Goal: Book appointment/travel/reservation

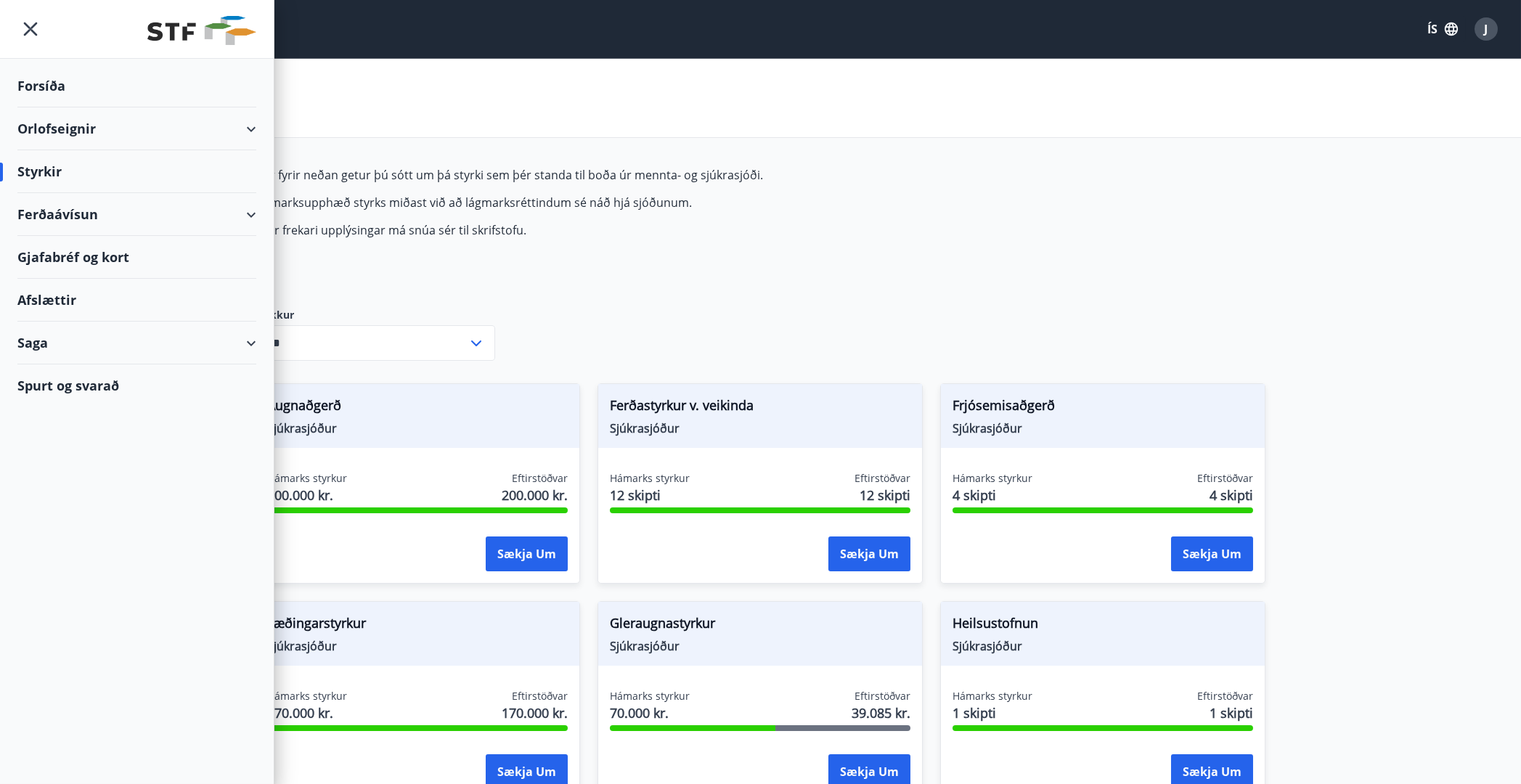
click at [250, 130] on div "Orlofseignir" at bounding box center [137, 128] width 239 height 43
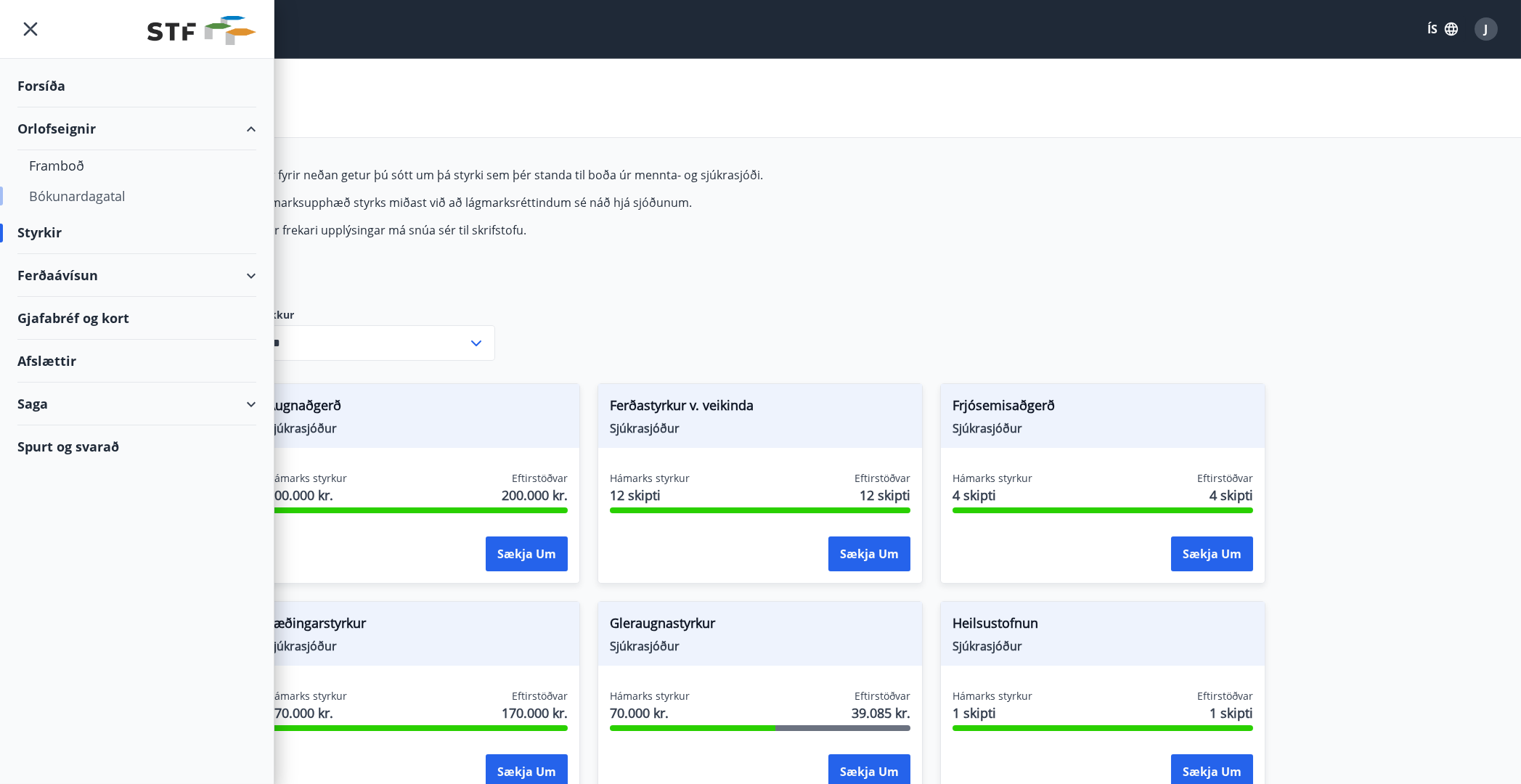
click at [62, 193] on div "Bókunardagatal" at bounding box center [137, 196] width 215 height 31
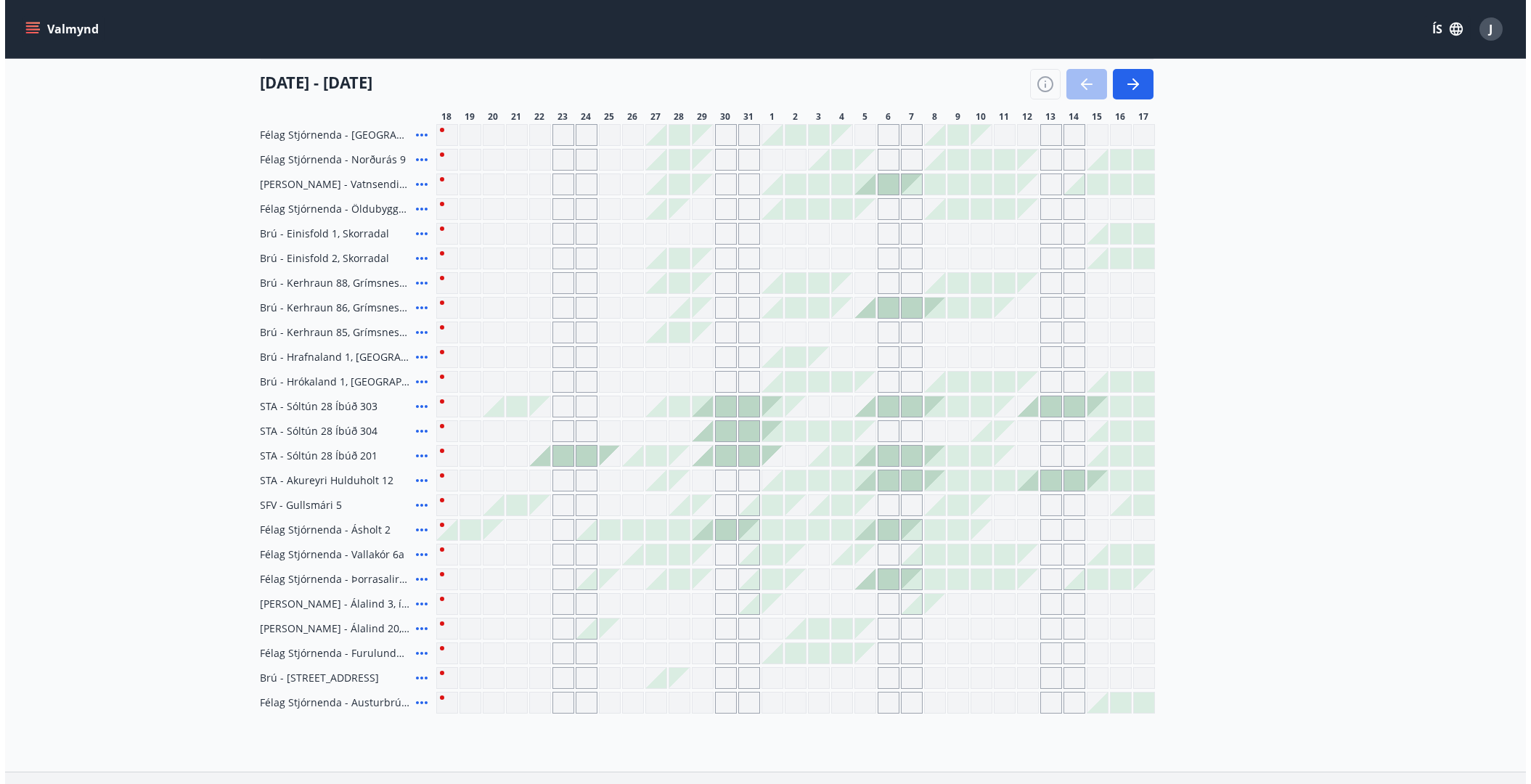
scroll to position [69, 0]
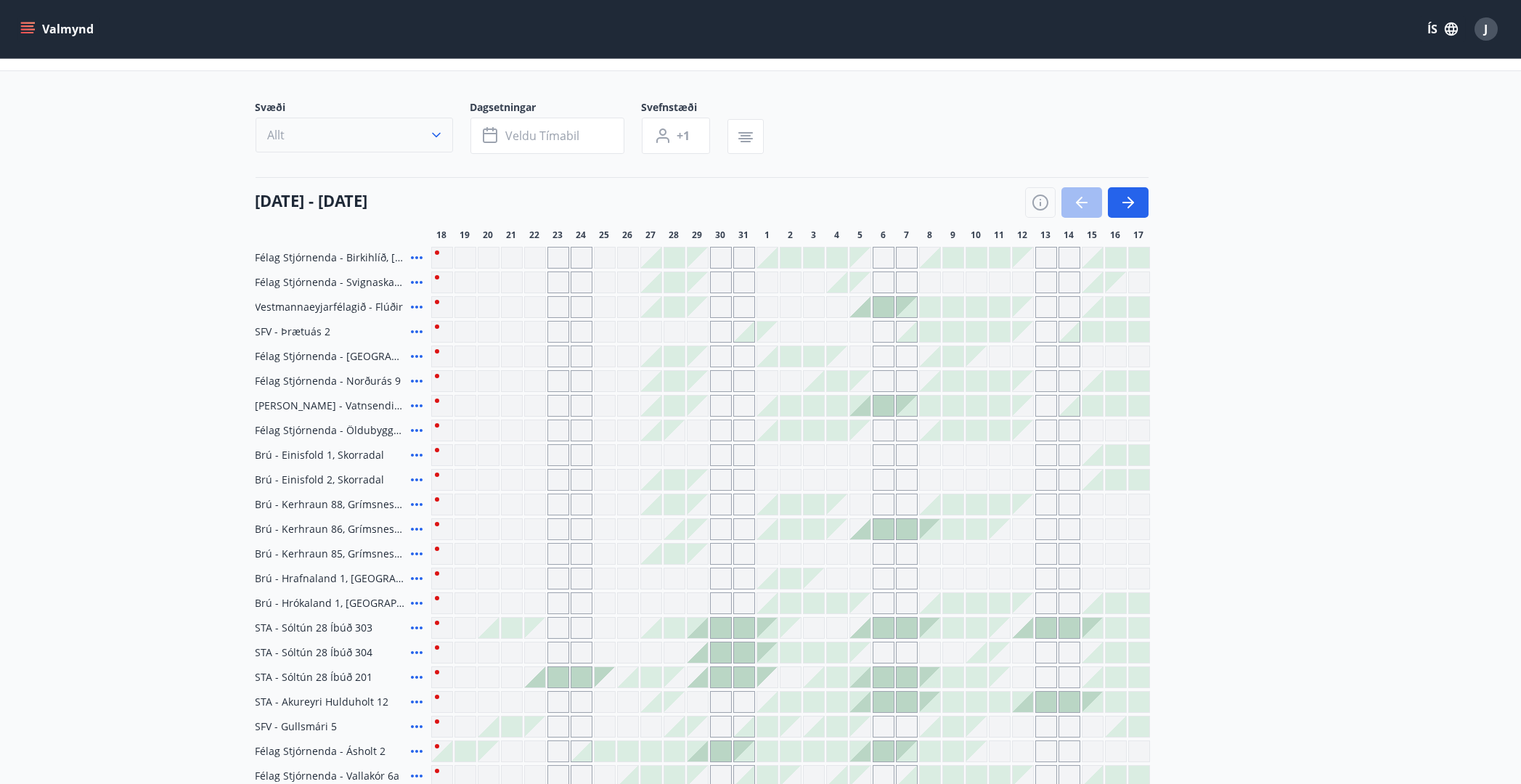
click at [434, 130] on icon "button" at bounding box center [437, 135] width 14 height 14
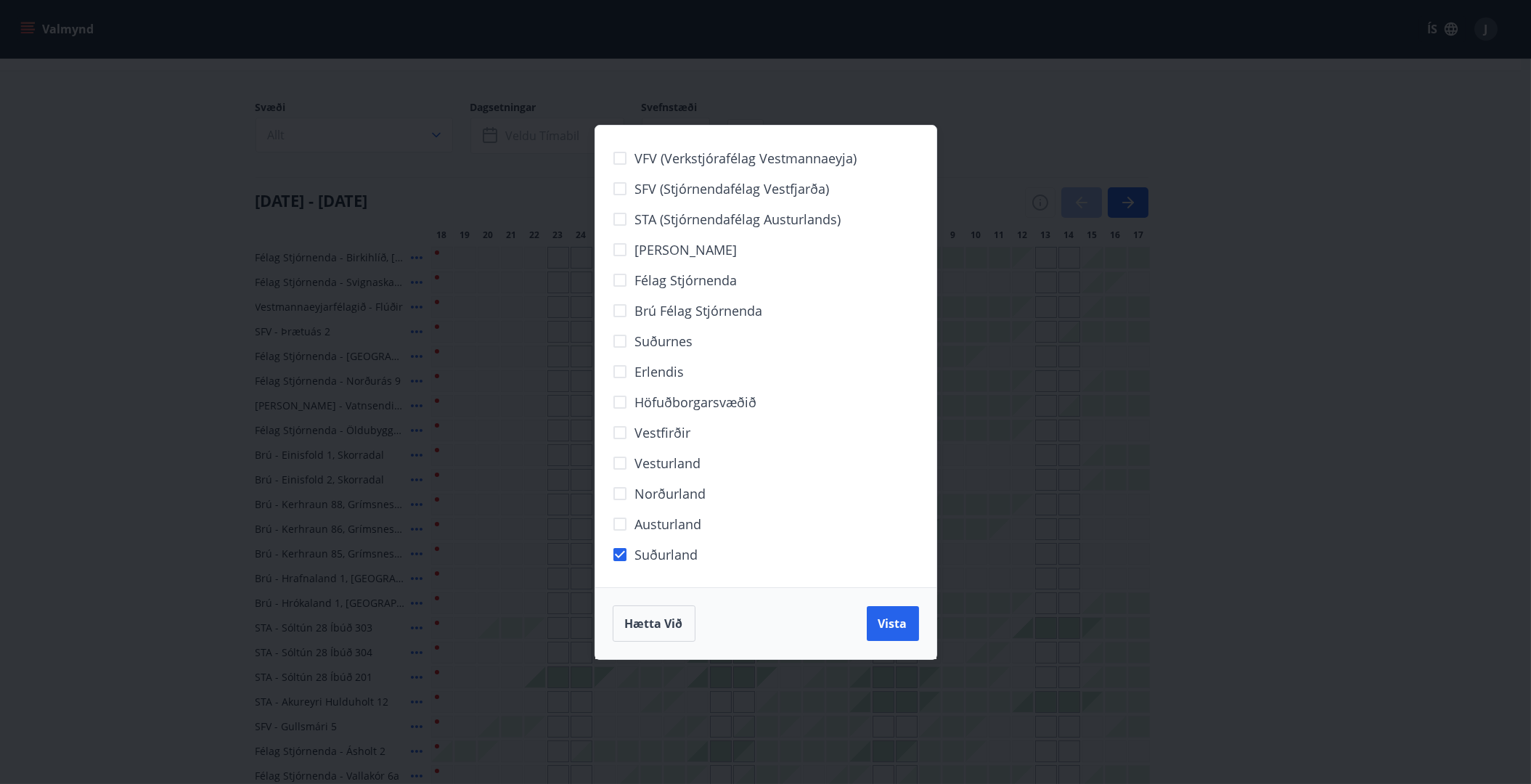
click at [892, 626] on span "Vista" at bounding box center [893, 624] width 29 height 16
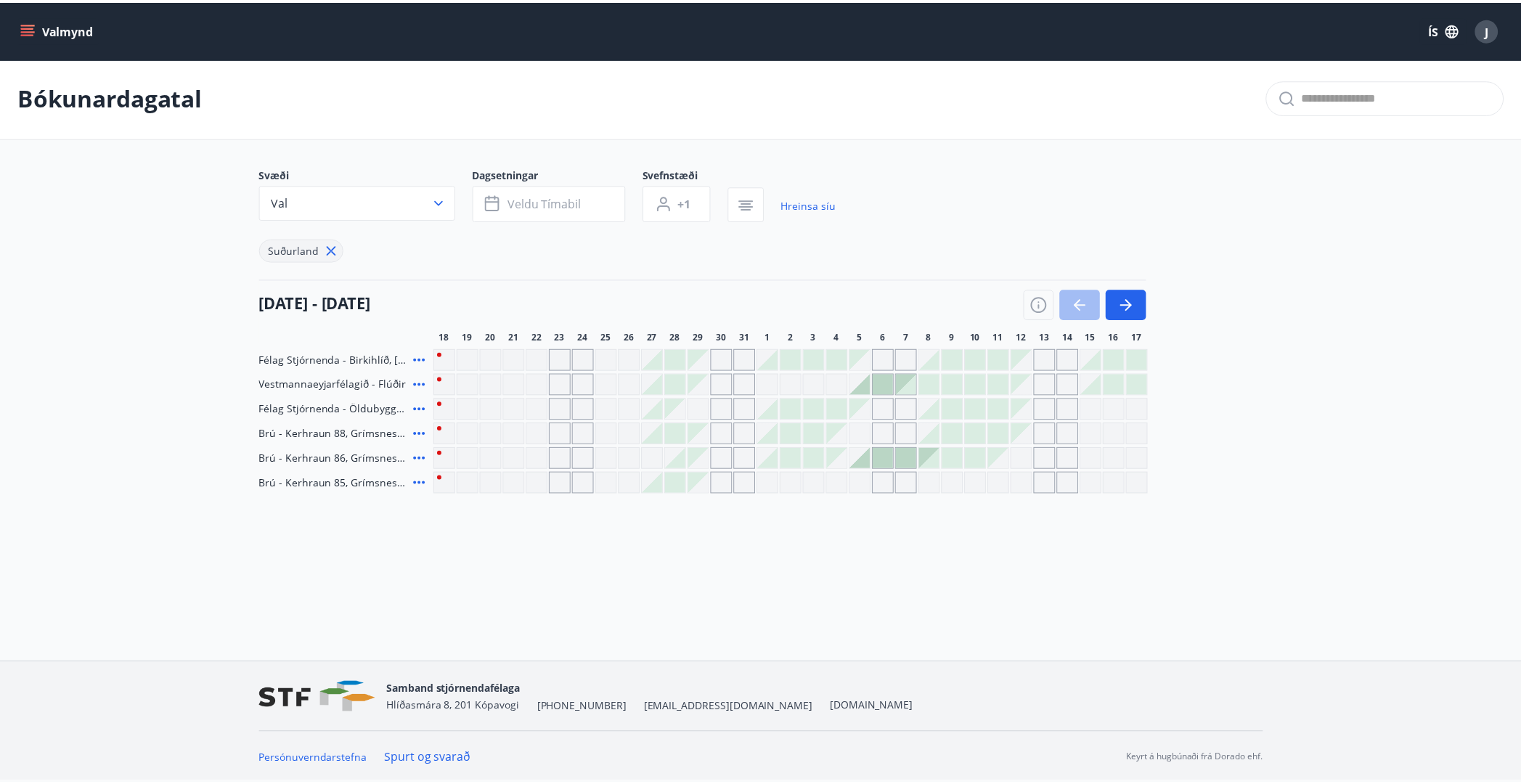
scroll to position [2, 0]
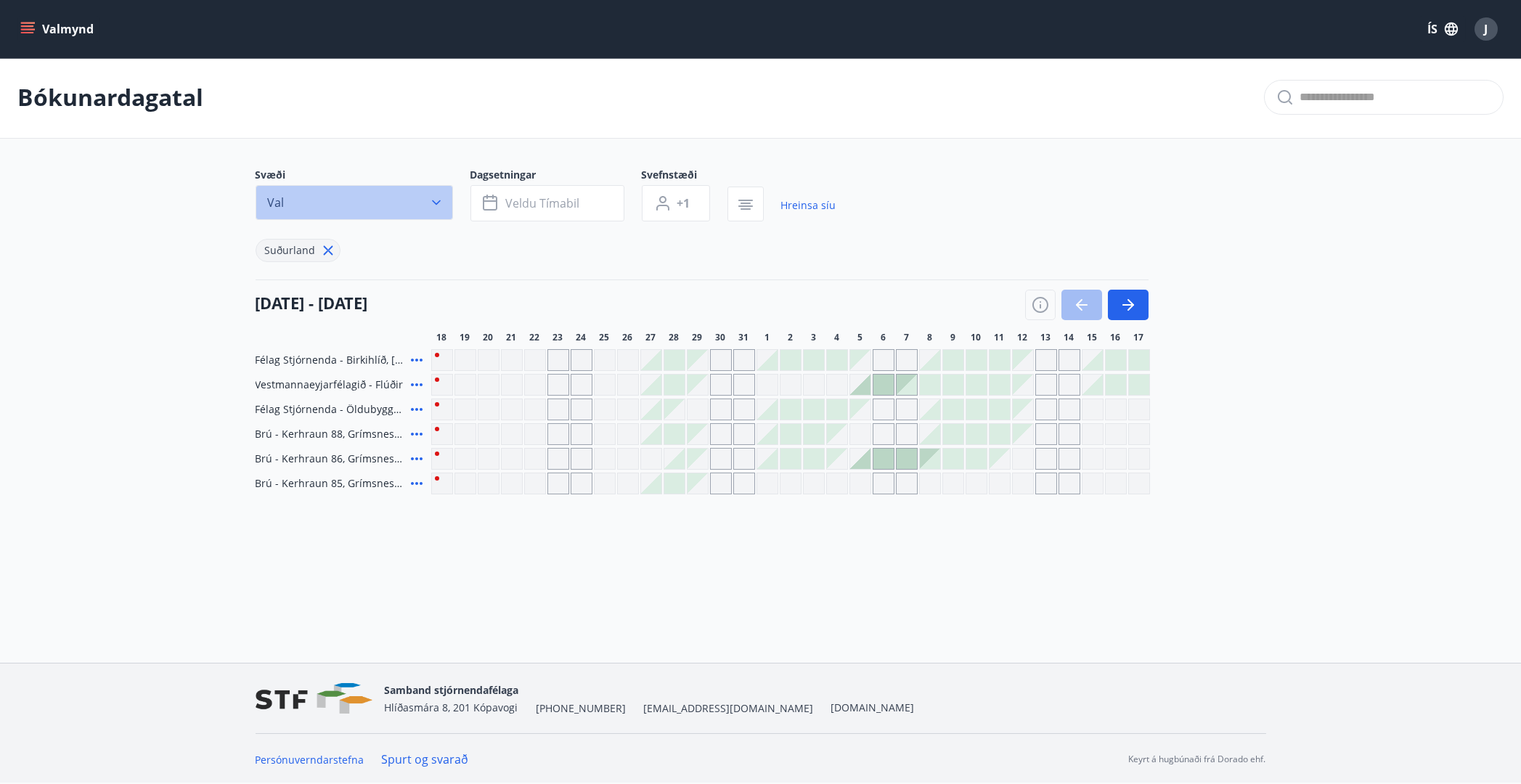
click at [448, 195] on button "Val" at bounding box center [354, 203] width 197 height 35
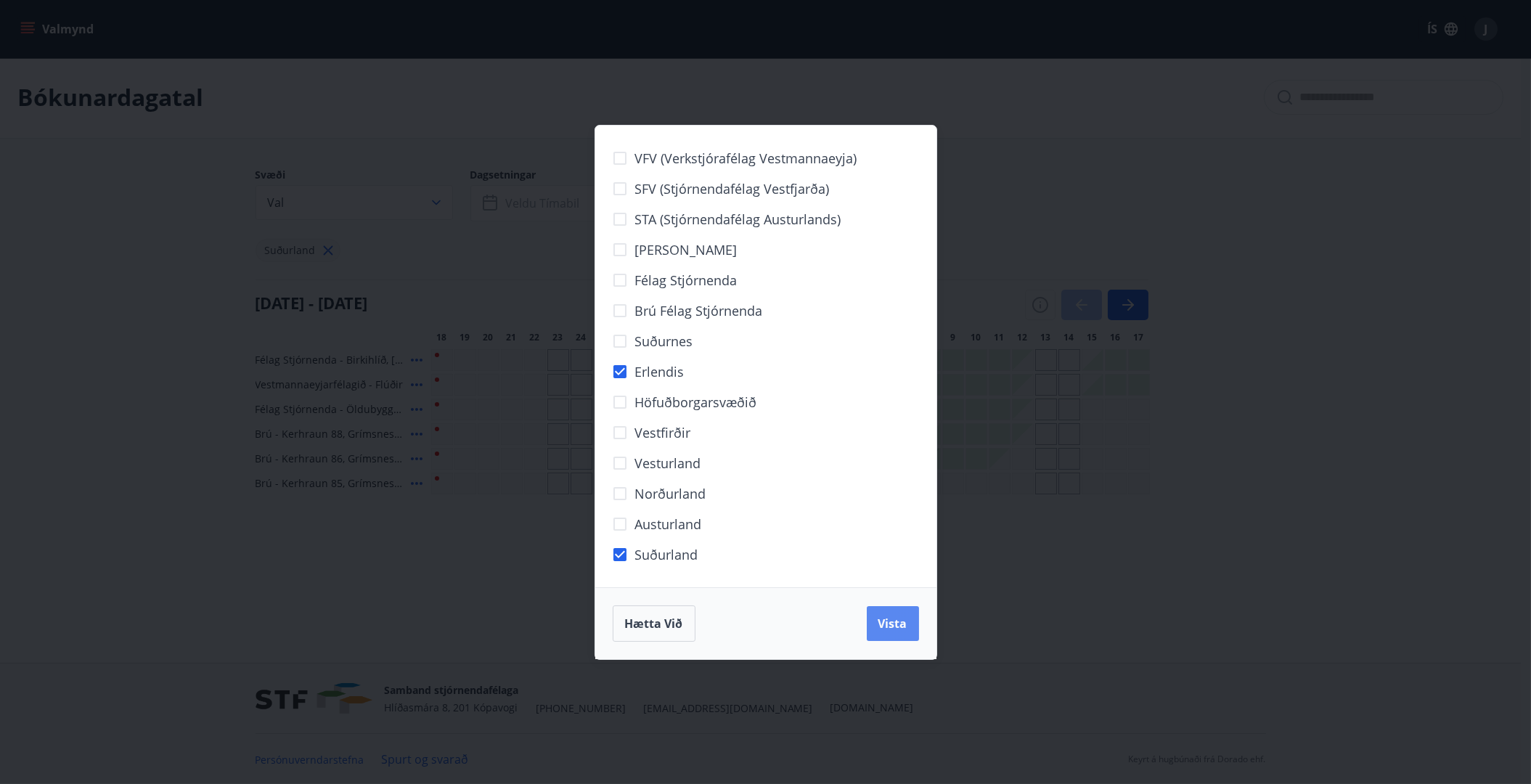
click at [876, 631] on button "Vista" at bounding box center [893, 623] width 52 height 35
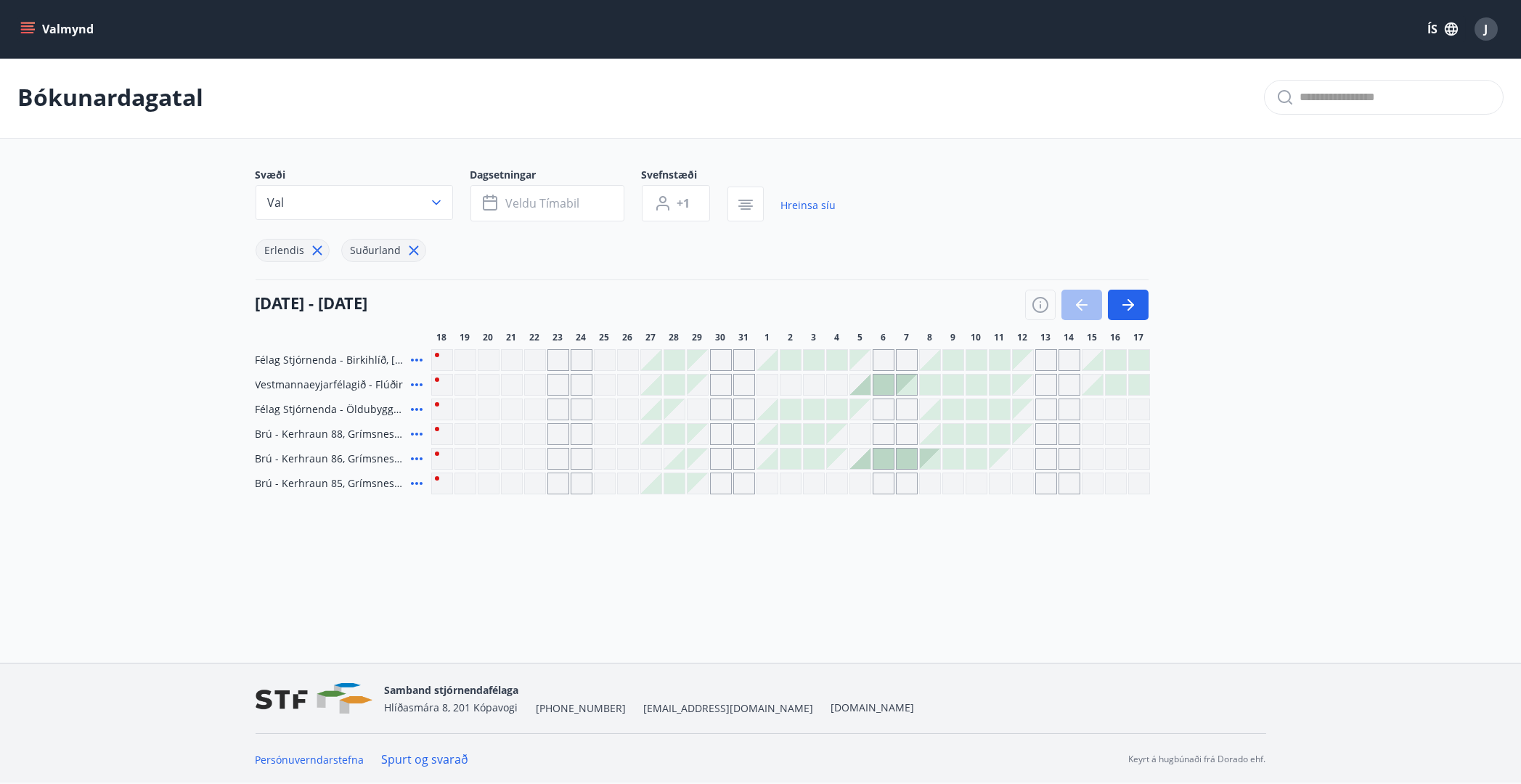
click at [413, 482] on icon at bounding box center [416, 483] width 12 height 3
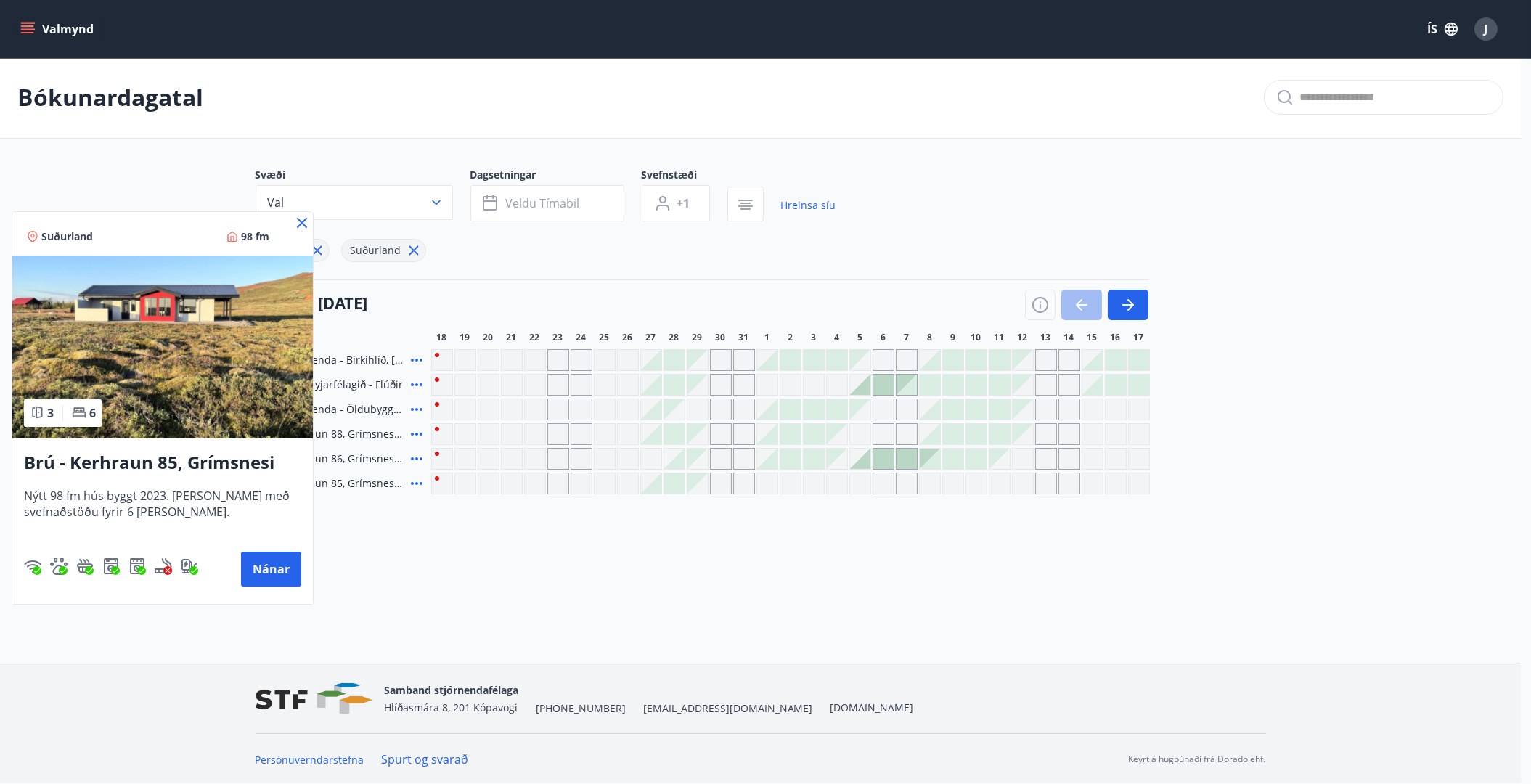
click at [354, 547] on div at bounding box center [765, 392] width 1531 height 784
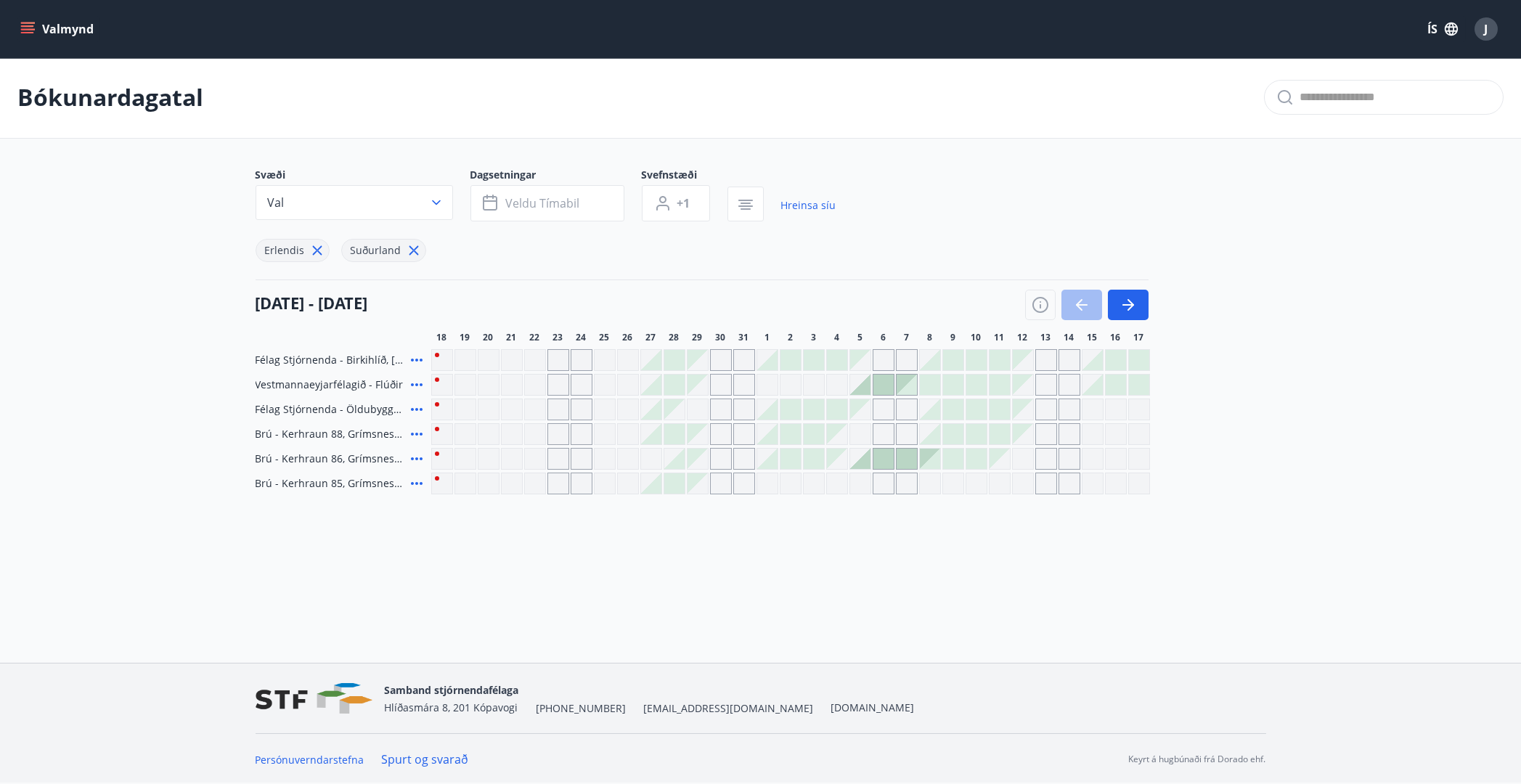
click at [588, 455] on div "Gráir dagar eru ekki bókanlegir" at bounding box center [581, 458] width 22 height 22
click at [629, 458] on div at bounding box center [790, 458] width 719 height 22
drag, startPoint x: 726, startPoint y: 463, endPoint x: 662, endPoint y: 439, distance: 68.4
click at [727, 463] on div "Gráir dagar eru ekki bókanlegir" at bounding box center [721, 458] width 22 height 22
click at [768, 464] on div at bounding box center [768, 458] width 20 height 20
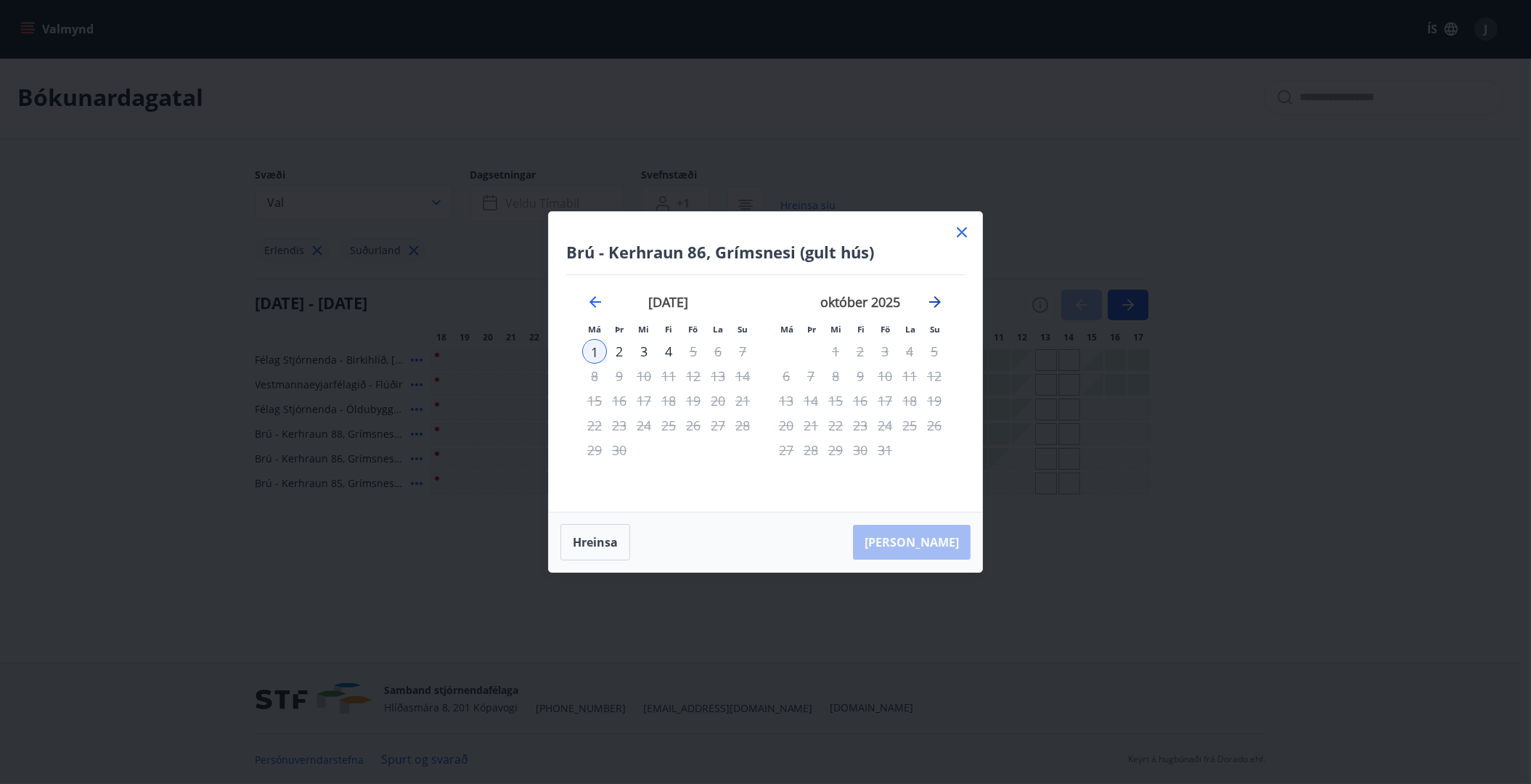
click at [938, 299] on icon "Move forward to switch to the next month." at bounding box center [935, 301] width 17 height 17
click at [938, 299] on icon "Move forward to switch to the next month." at bounding box center [935, 302] width 12 height 12
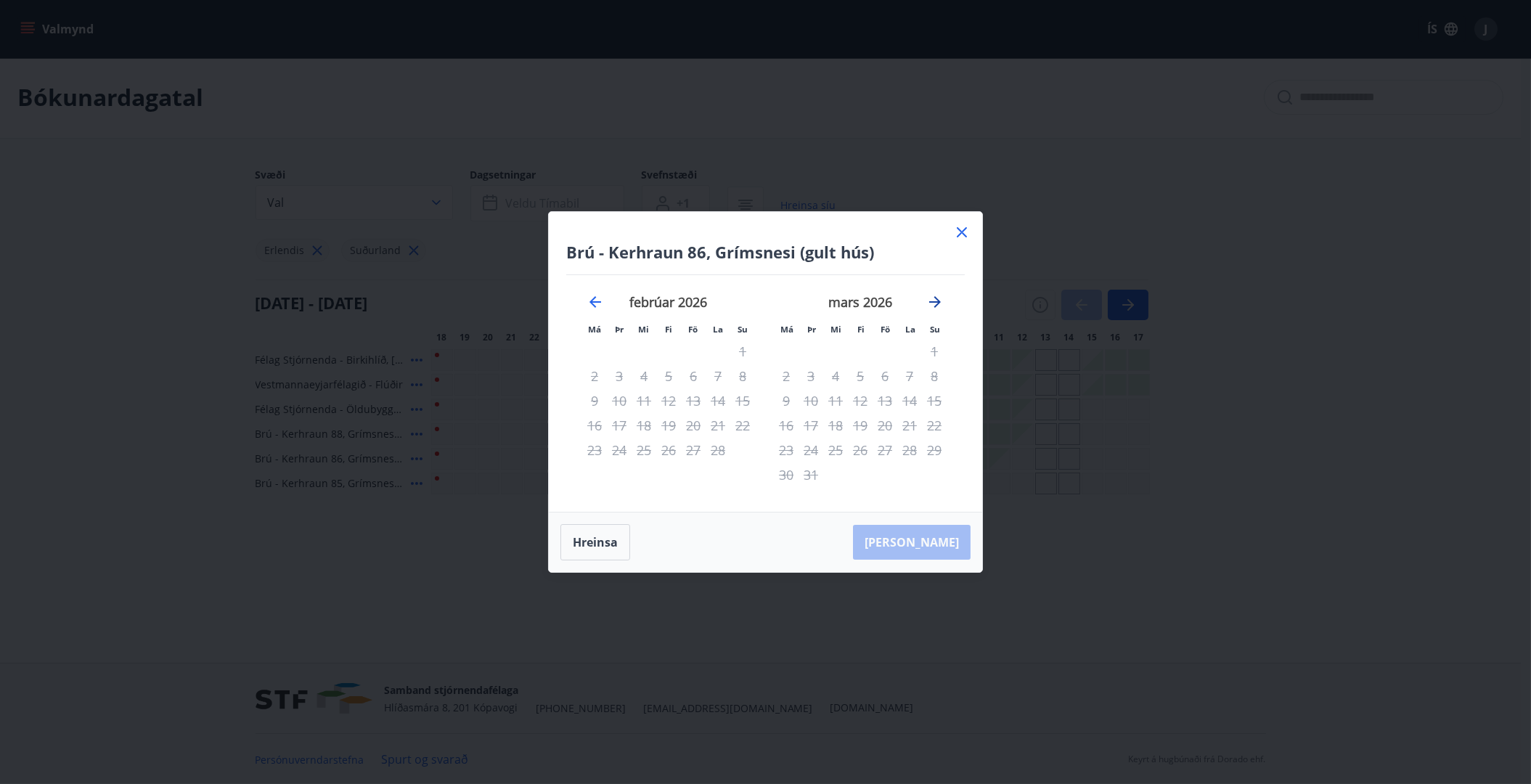
click at [938, 299] on icon "Move forward to switch to the next month." at bounding box center [935, 302] width 12 height 12
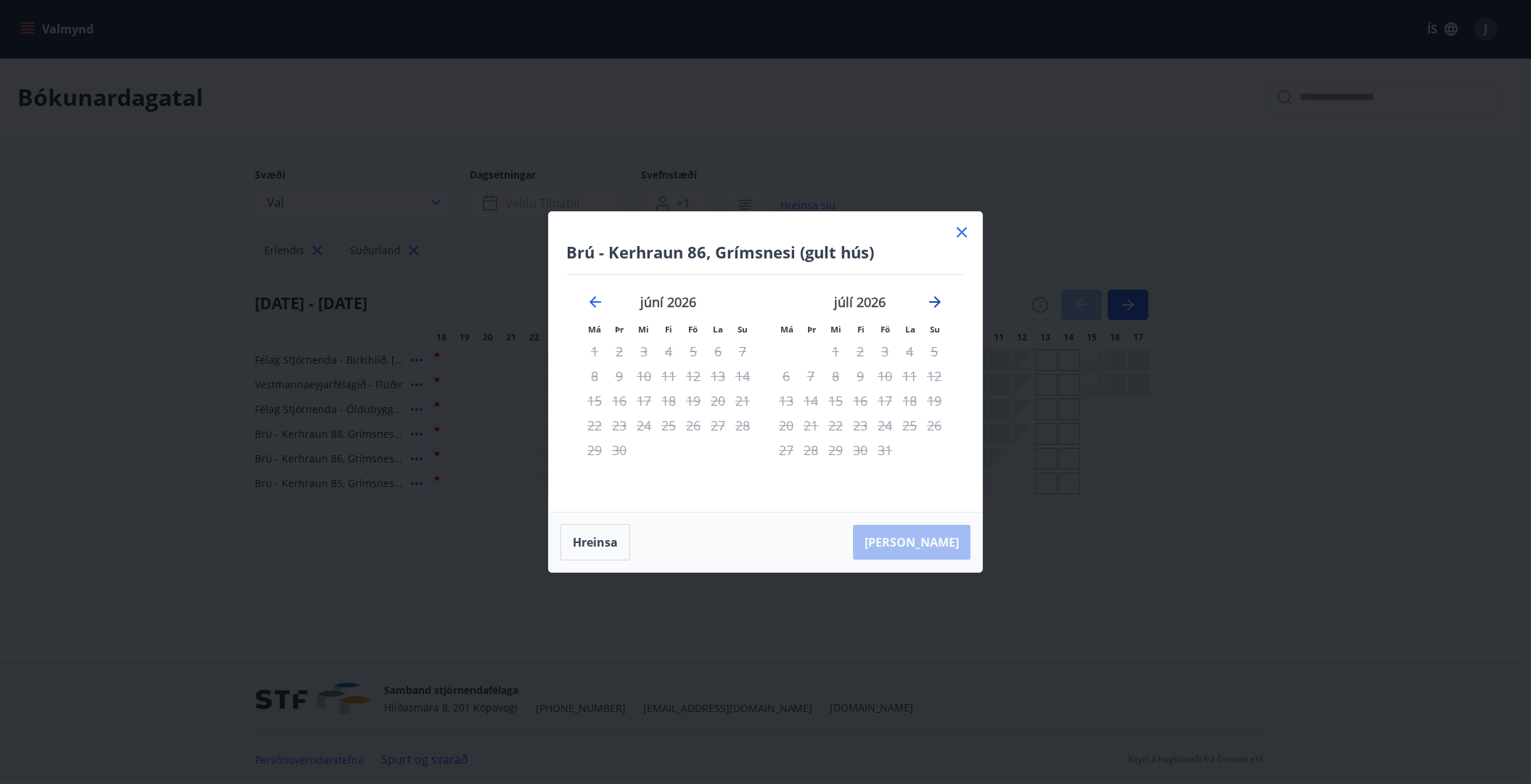
click at [938, 299] on icon "Move forward to switch to the next month." at bounding box center [935, 302] width 12 height 12
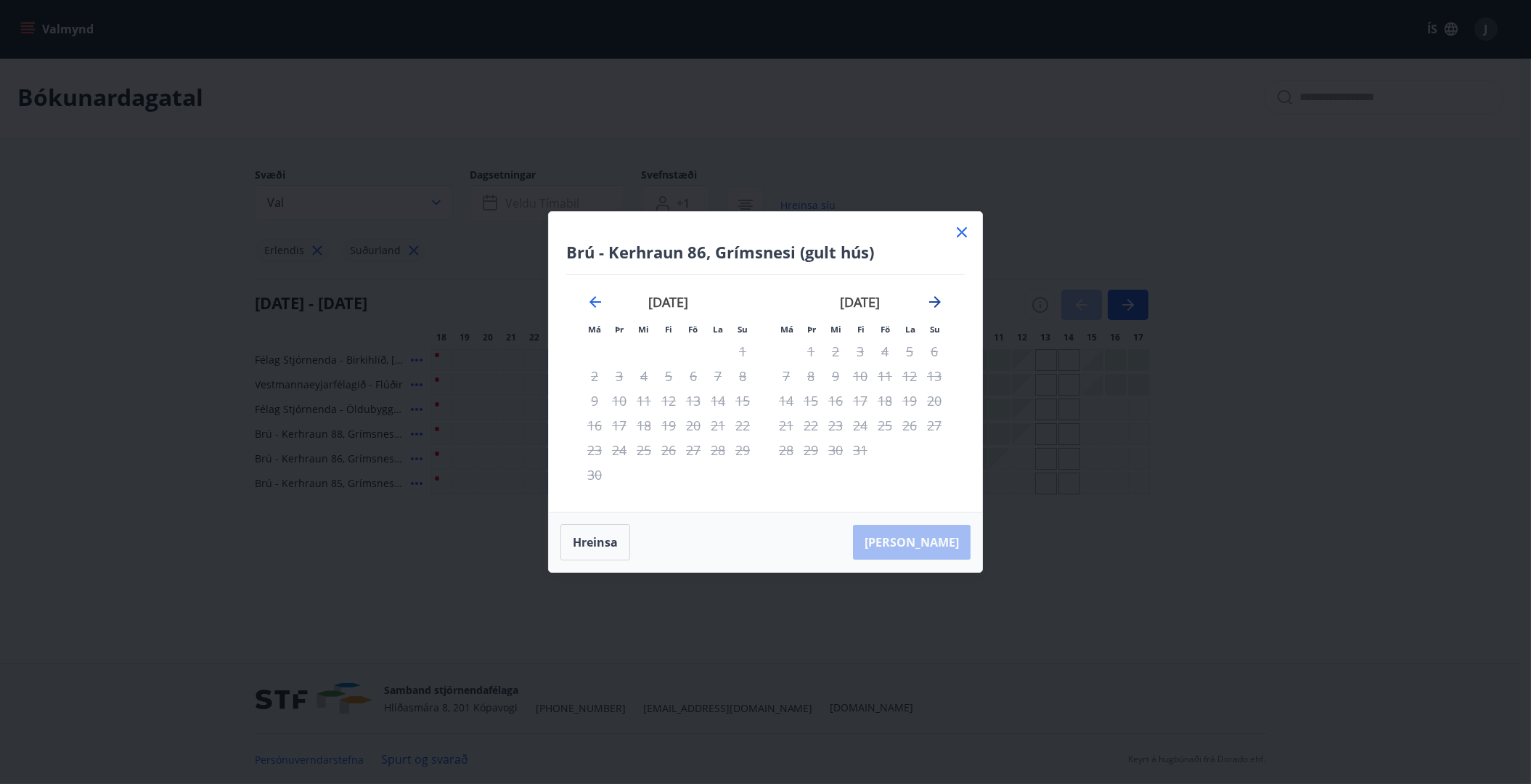
click at [938, 299] on icon "Move forward to switch to the next month." at bounding box center [935, 302] width 12 height 12
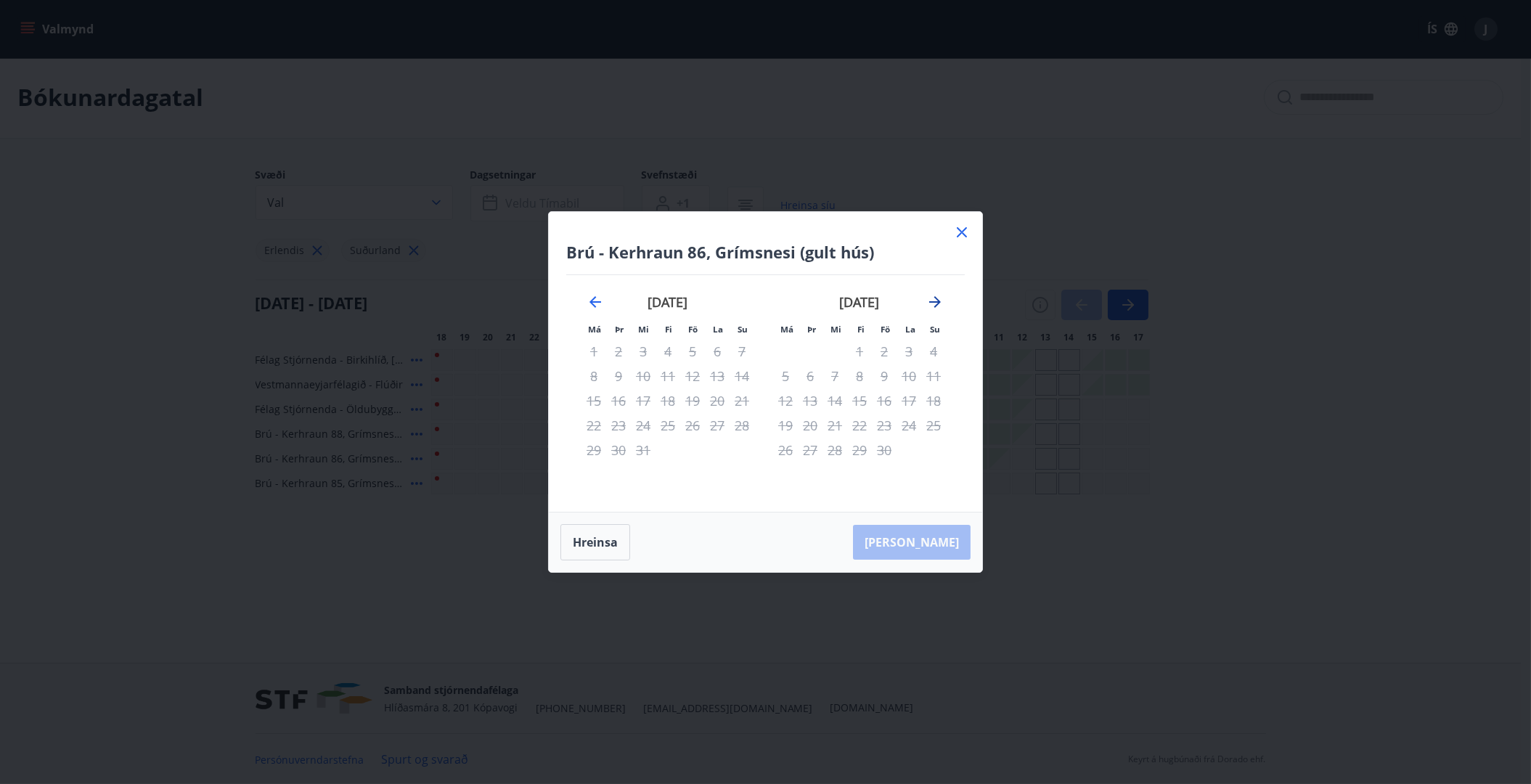
click at [938, 299] on icon "Move forward to switch to the next month." at bounding box center [935, 302] width 12 height 12
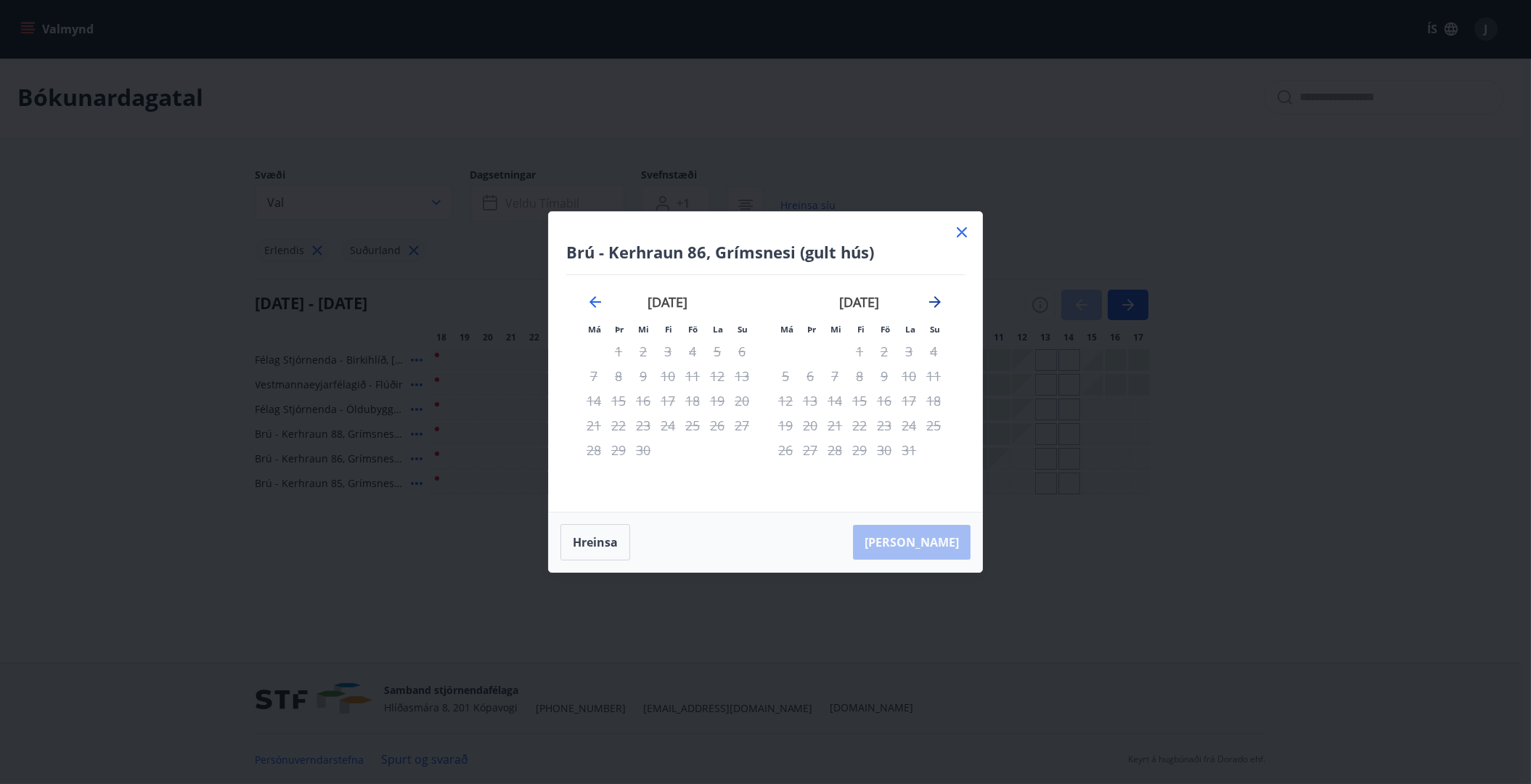
click at [938, 299] on icon "Move forward to switch to the next month." at bounding box center [935, 302] width 12 height 12
drag, startPoint x: 960, startPoint y: 233, endPoint x: 853, endPoint y: 337, distance: 149.2
click at [960, 233] on icon at bounding box center [961, 231] width 10 height 10
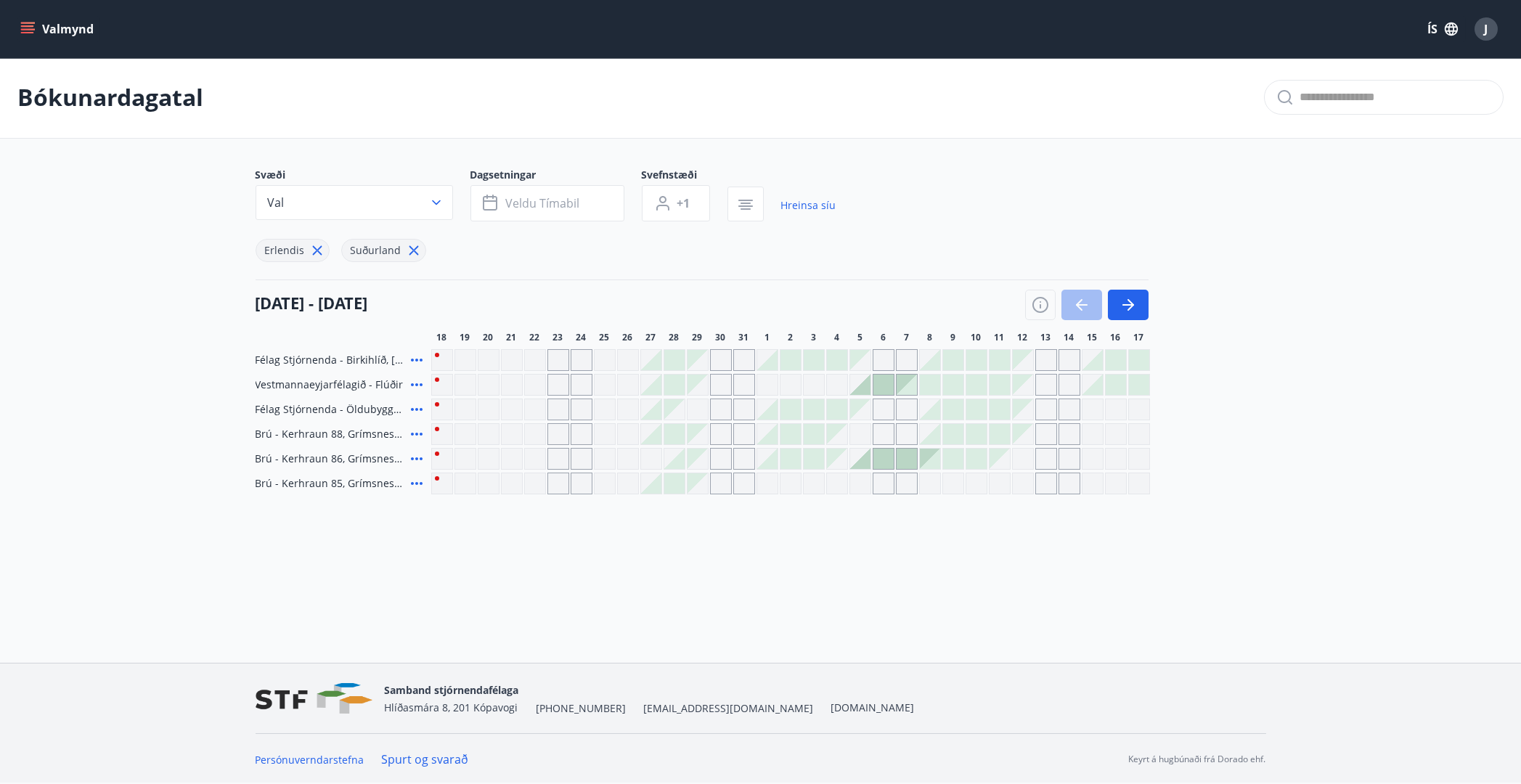
click at [28, 27] on icon "menu" at bounding box center [27, 29] width 14 height 14
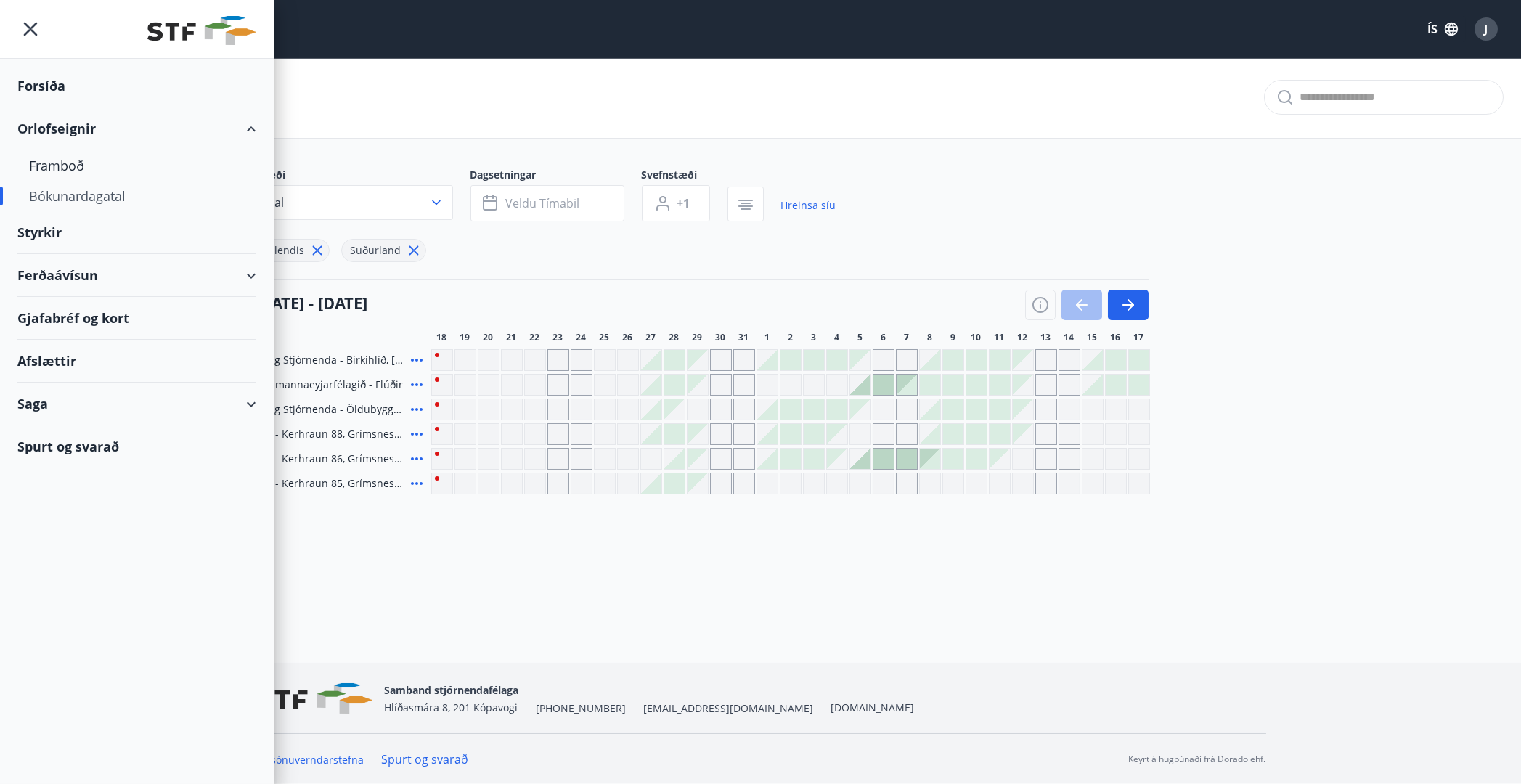
click at [250, 272] on div "Ferðaávísun" at bounding box center [137, 275] width 239 height 43
click at [261, 279] on div "Ferðaávísun" at bounding box center [137, 275] width 274 height 43
click at [109, 279] on div "Ferðaávísun" at bounding box center [137, 275] width 239 height 43
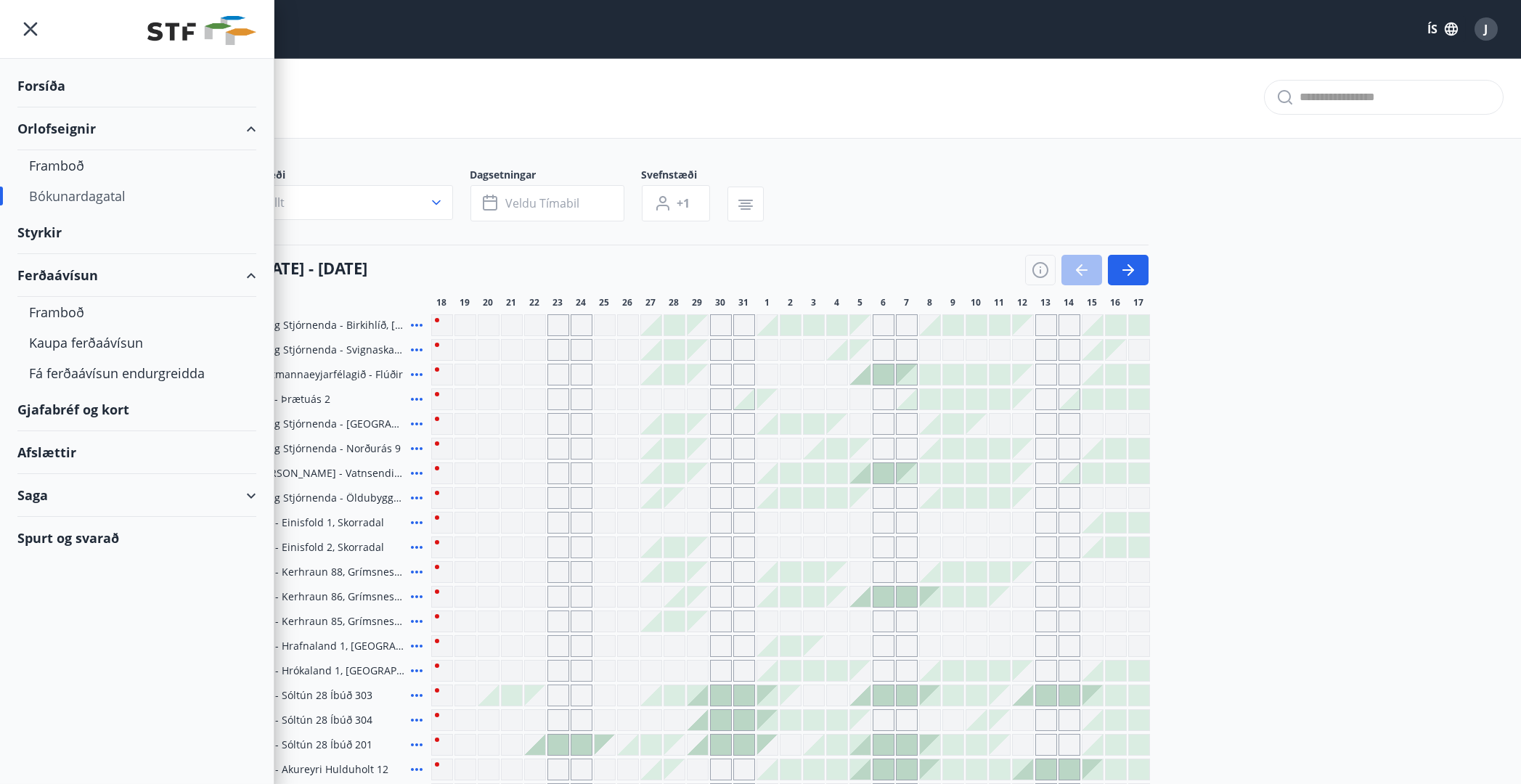
click at [43, 90] on div "Forsíða" at bounding box center [137, 85] width 239 height 43
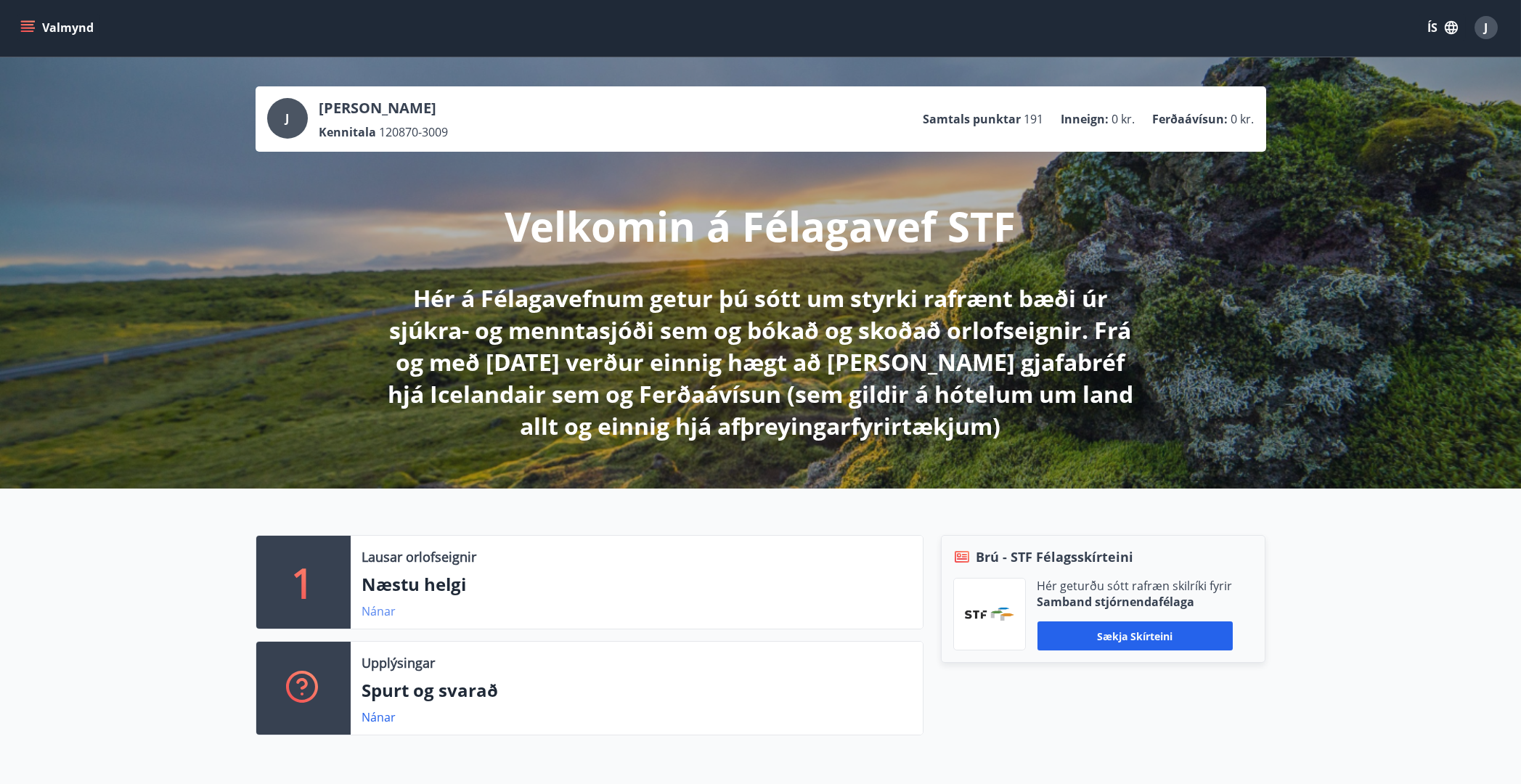
click at [383, 609] on link "Nánar" at bounding box center [380, 611] width 34 height 16
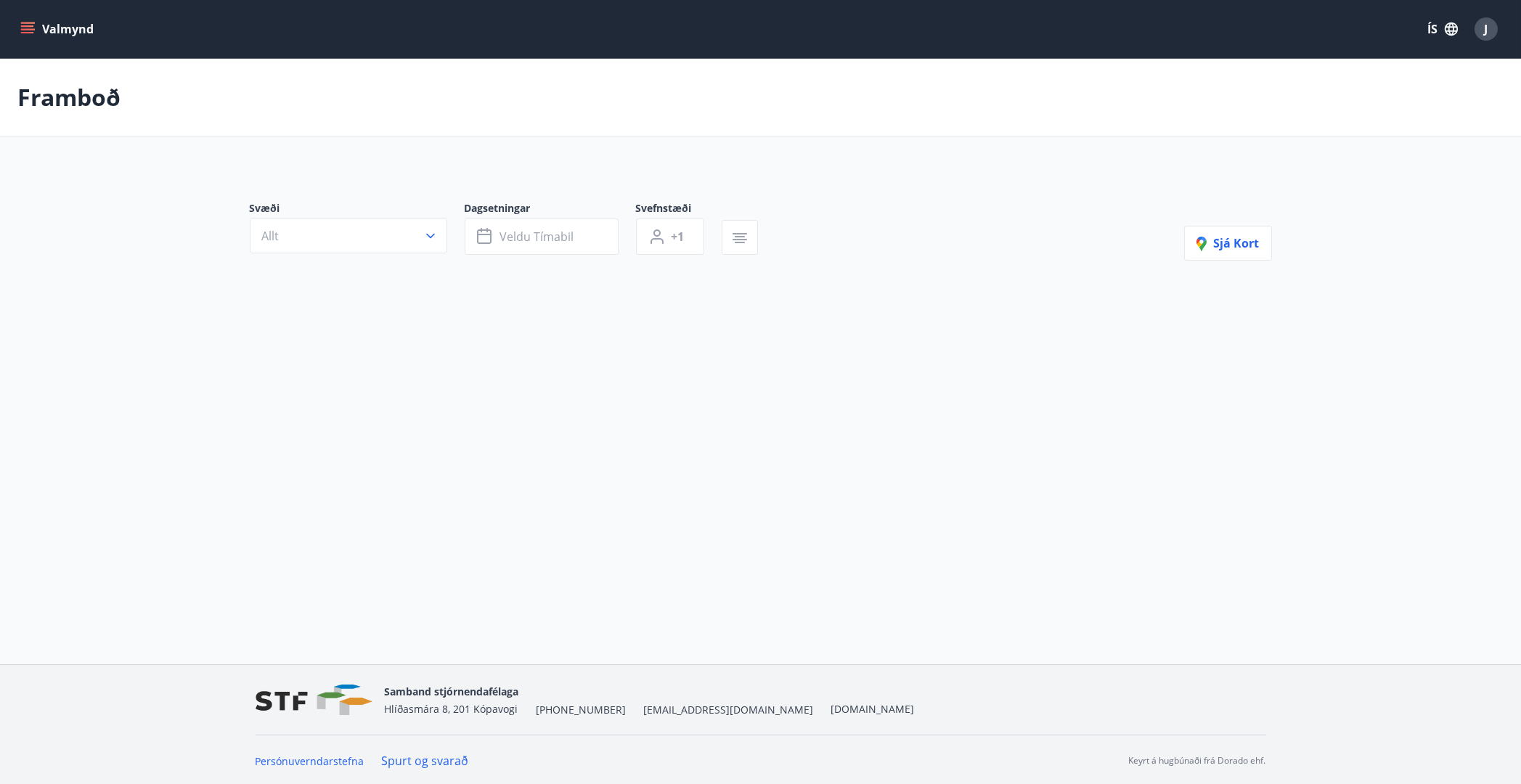
type input "*"
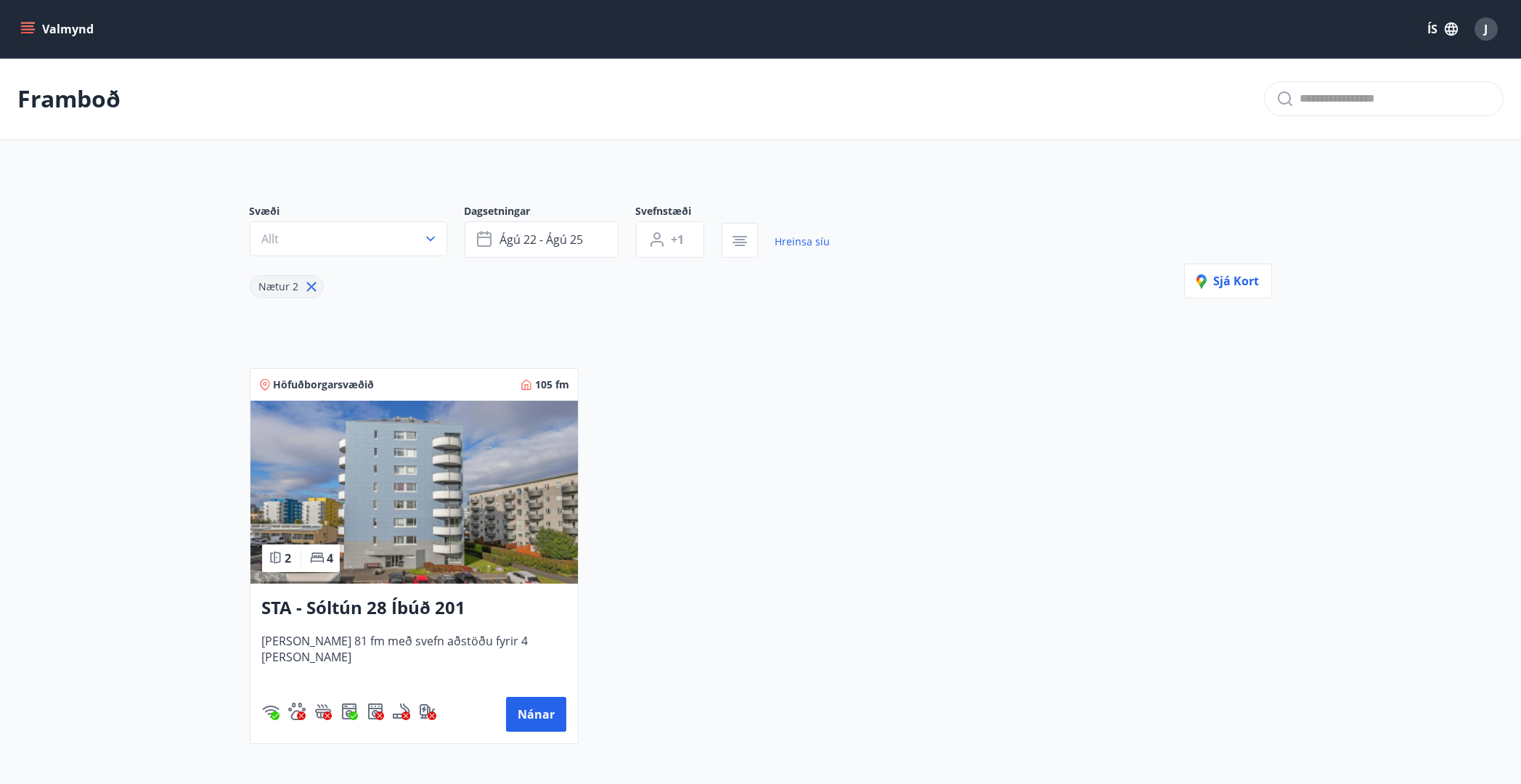
click at [355, 494] on img at bounding box center [414, 492] width 327 height 183
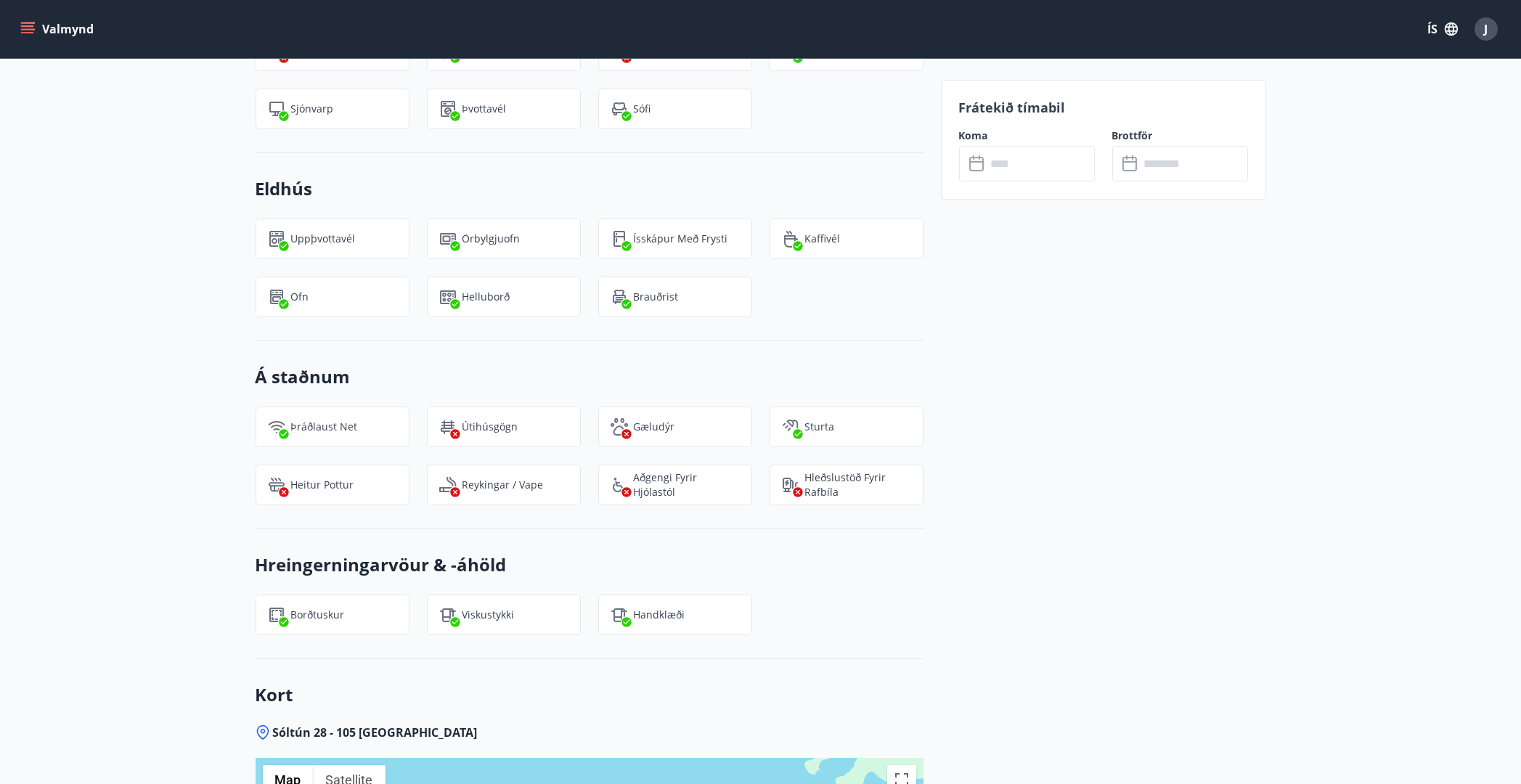
scroll to position [1019, 0]
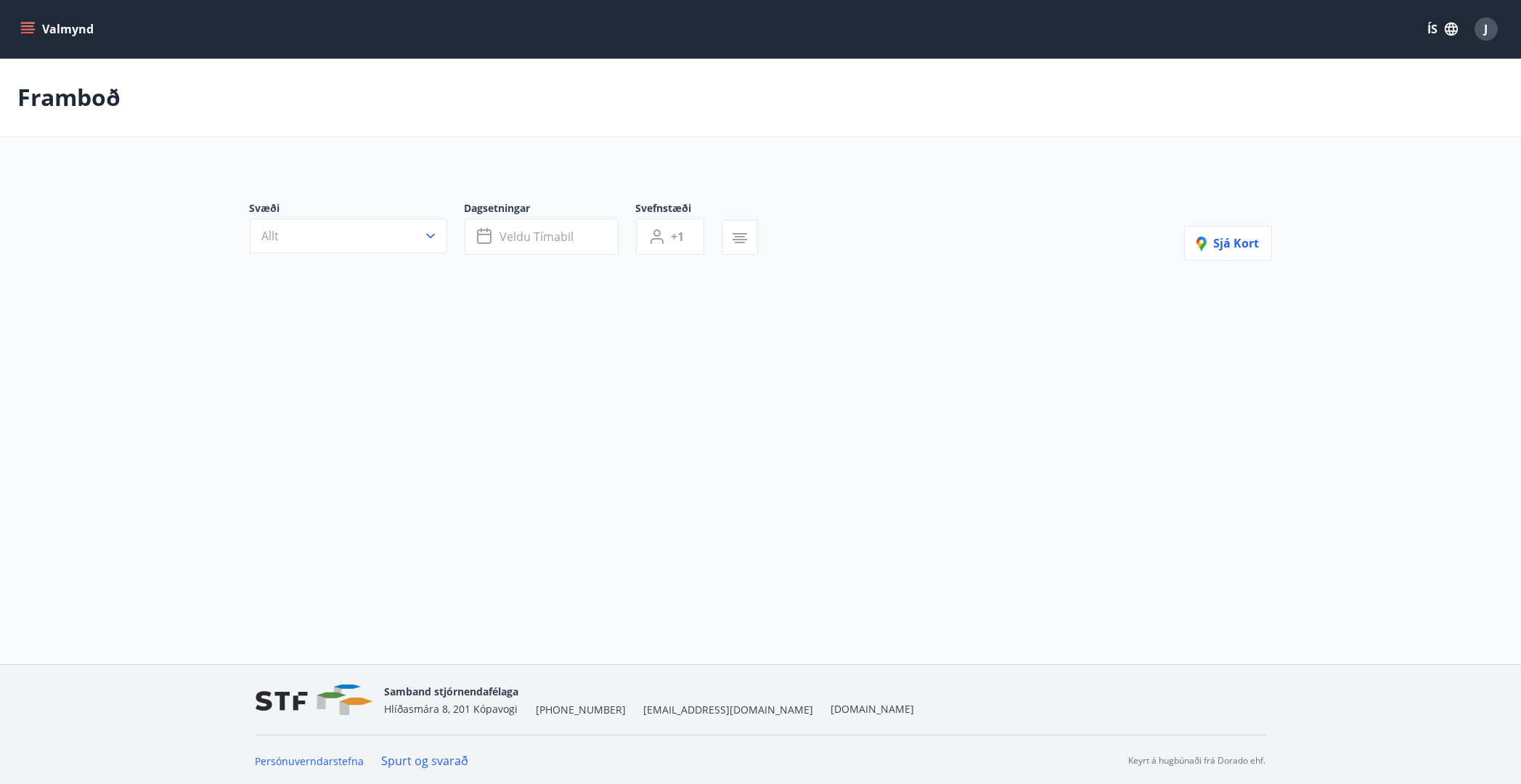
type input "*"
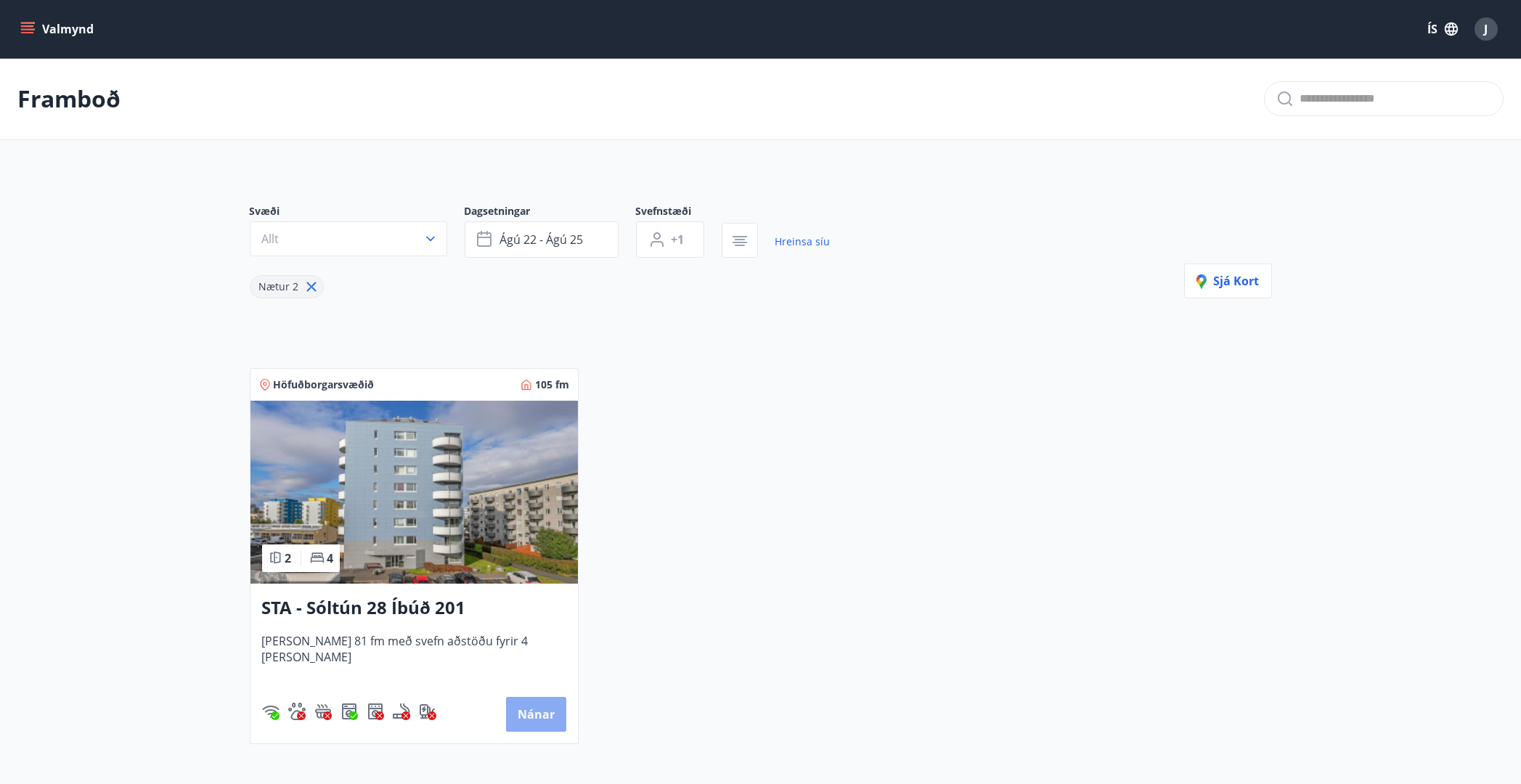
click at [540, 721] on button "Nánar" at bounding box center [536, 714] width 61 height 35
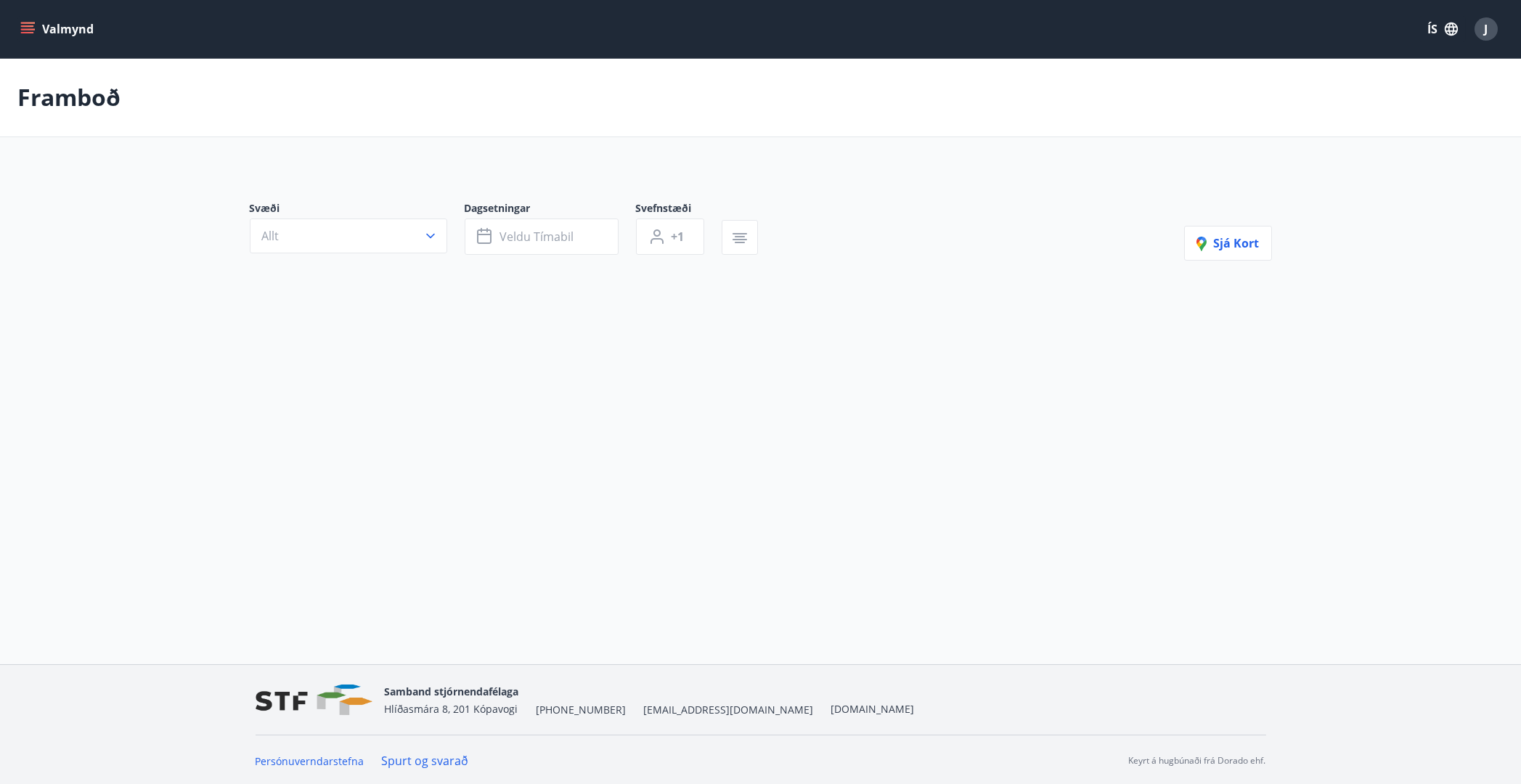
type input "*"
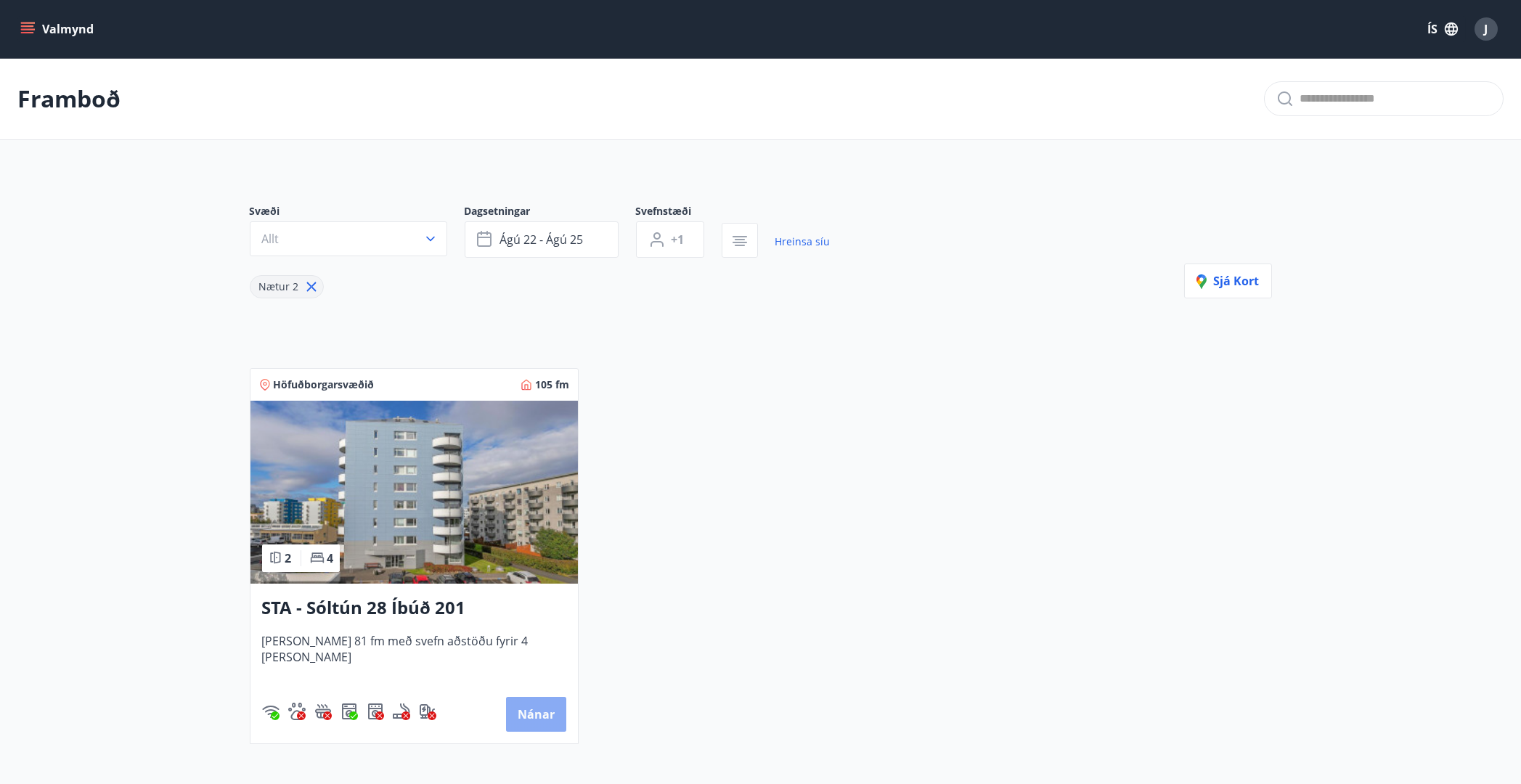
click at [535, 715] on button "Nánar" at bounding box center [536, 714] width 61 height 35
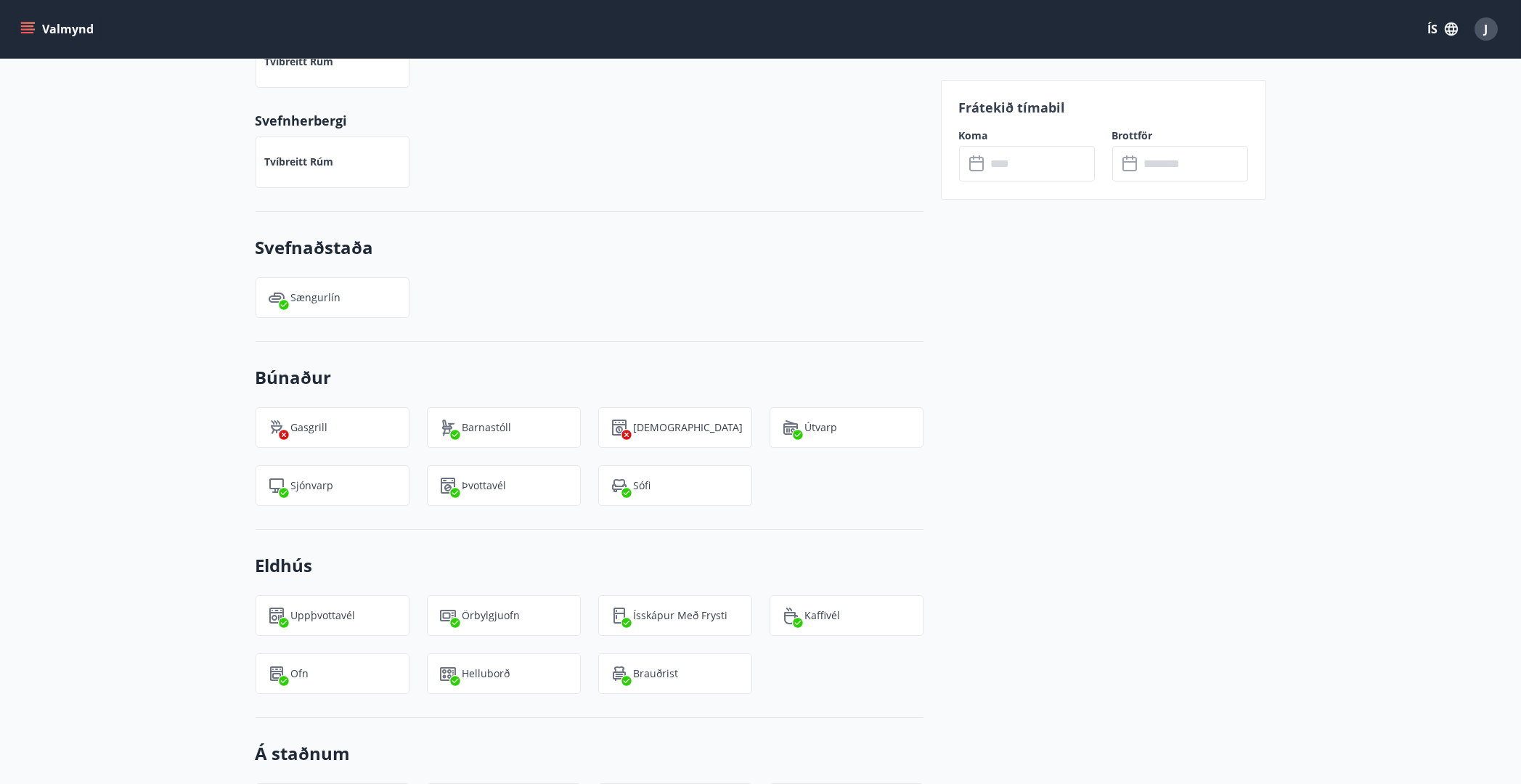
scroll to position [791, 0]
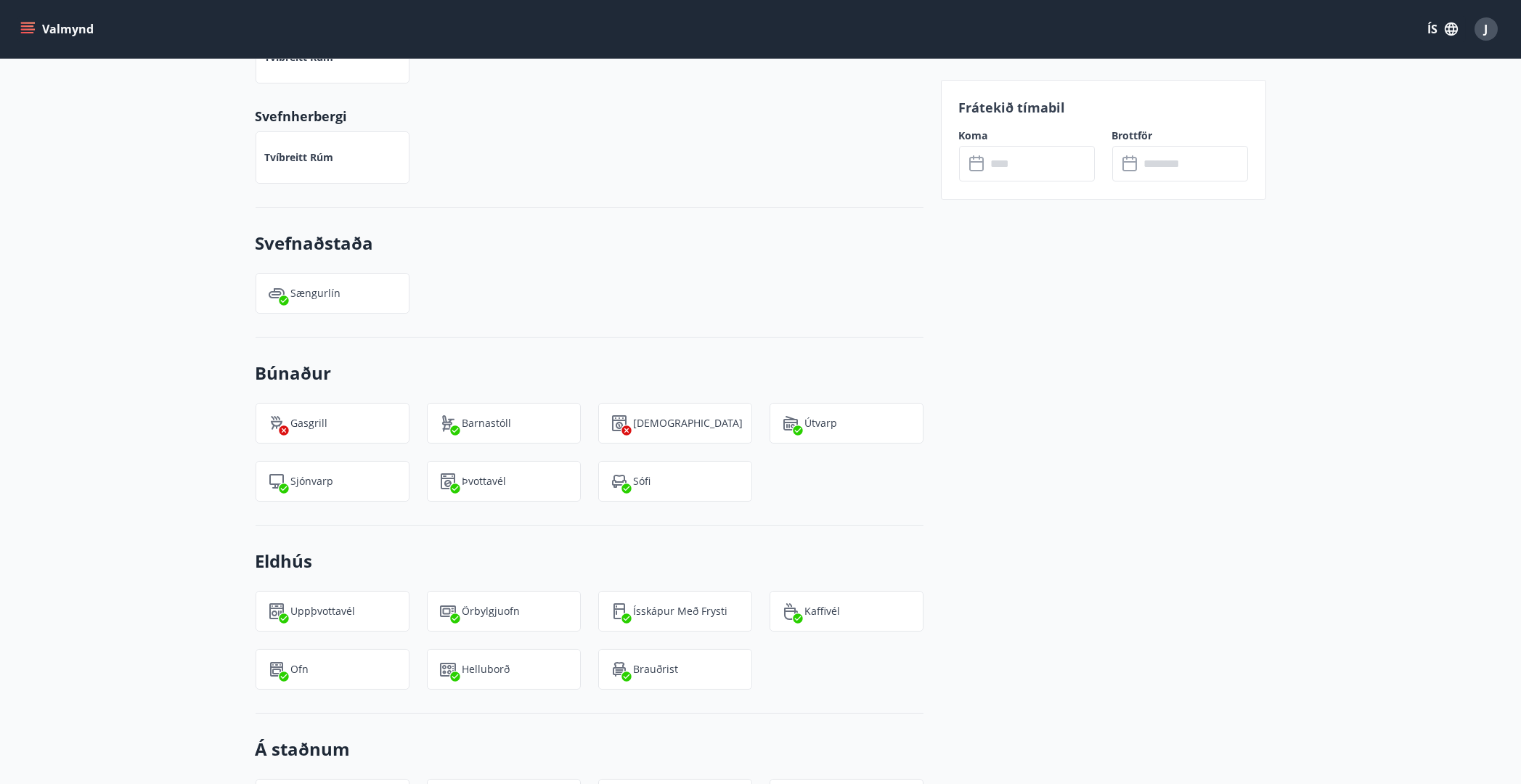
click at [23, 35] on icon "menu" at bounding box center [27, 29] width 14 height 14
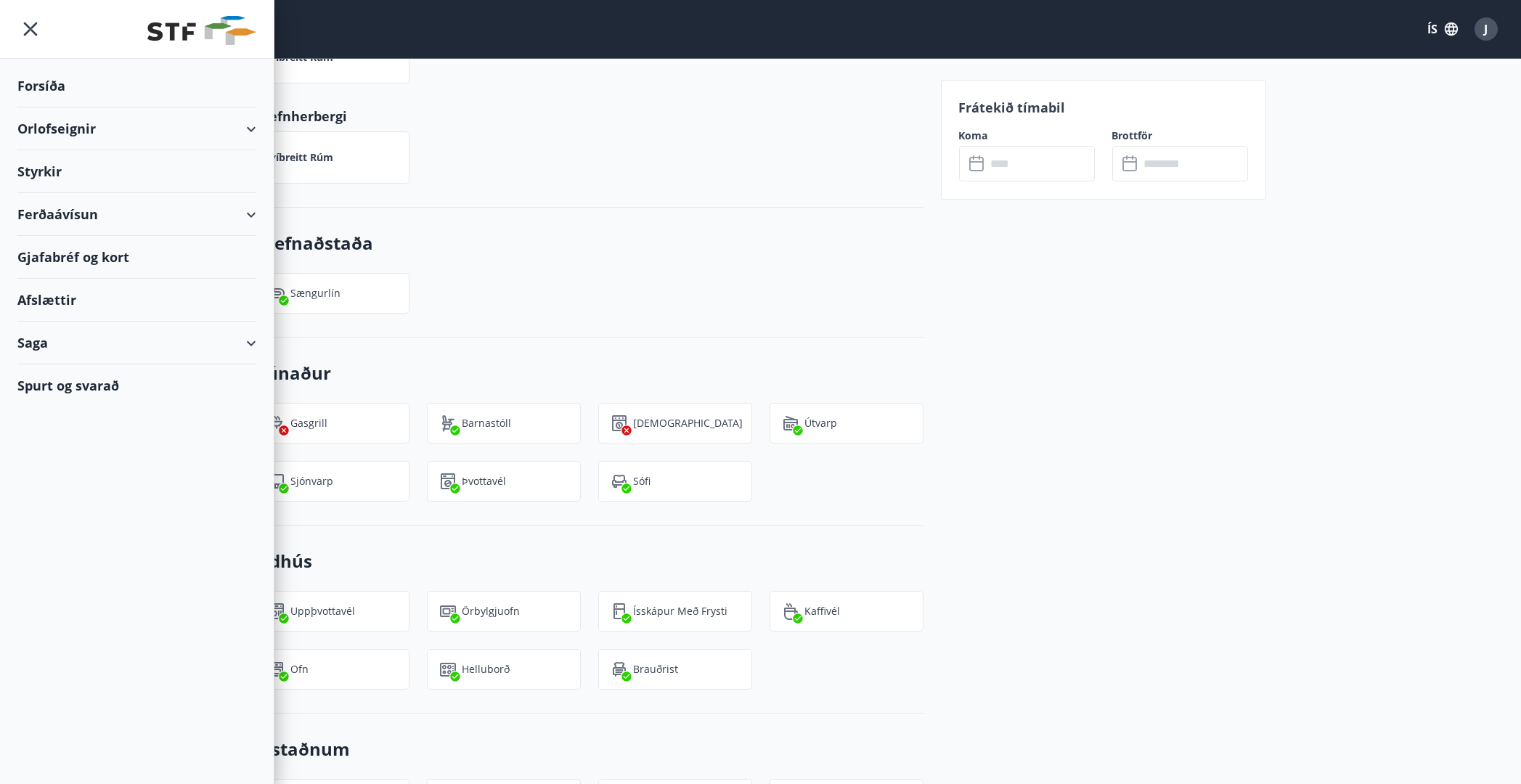
click at [246, 124] on div "Orlofseignir" at bounding box center [137, 128] width 239 height 43
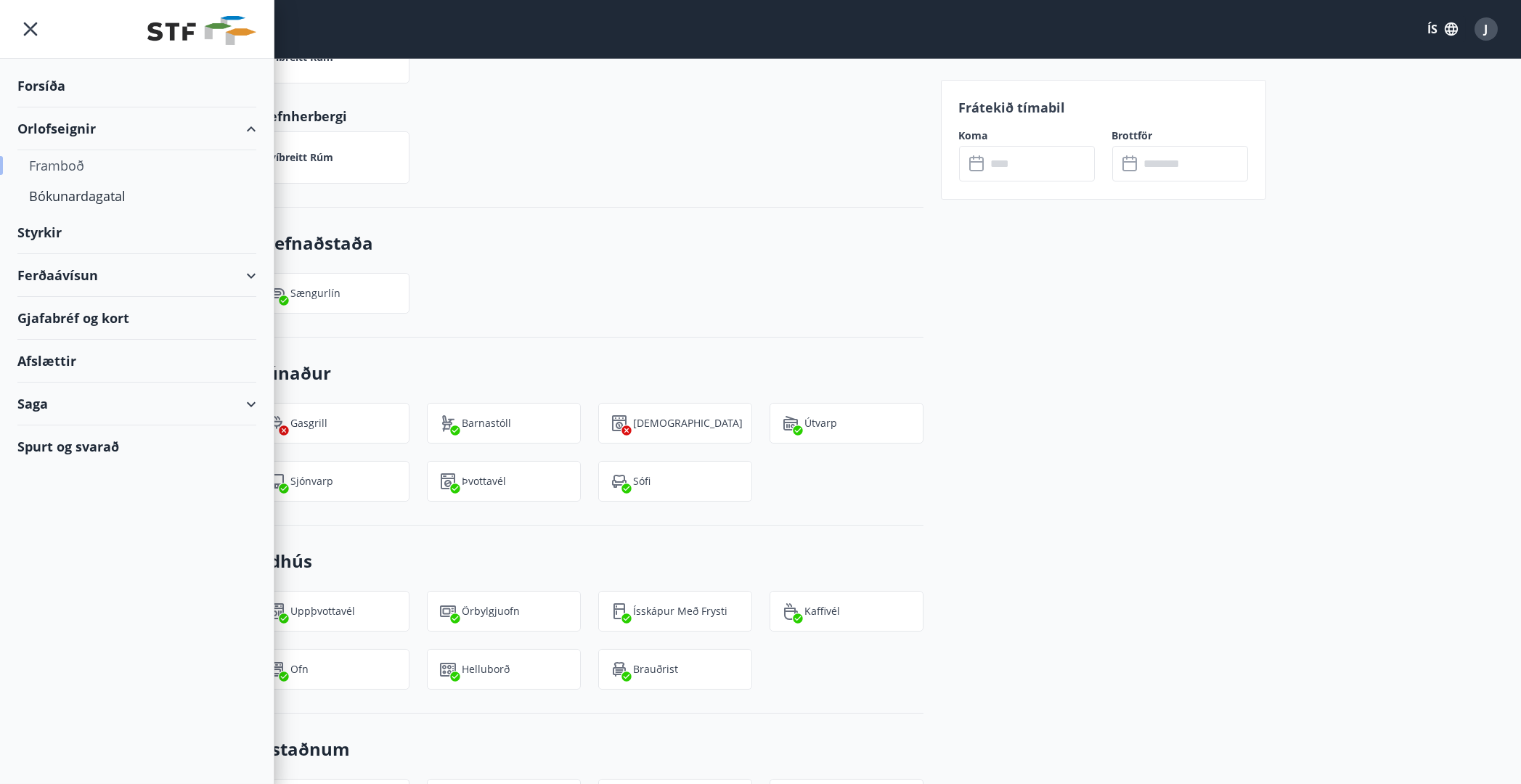
click at [51, 163] on div "Framboð" at bounding box center [137, 165] width 215 height 31
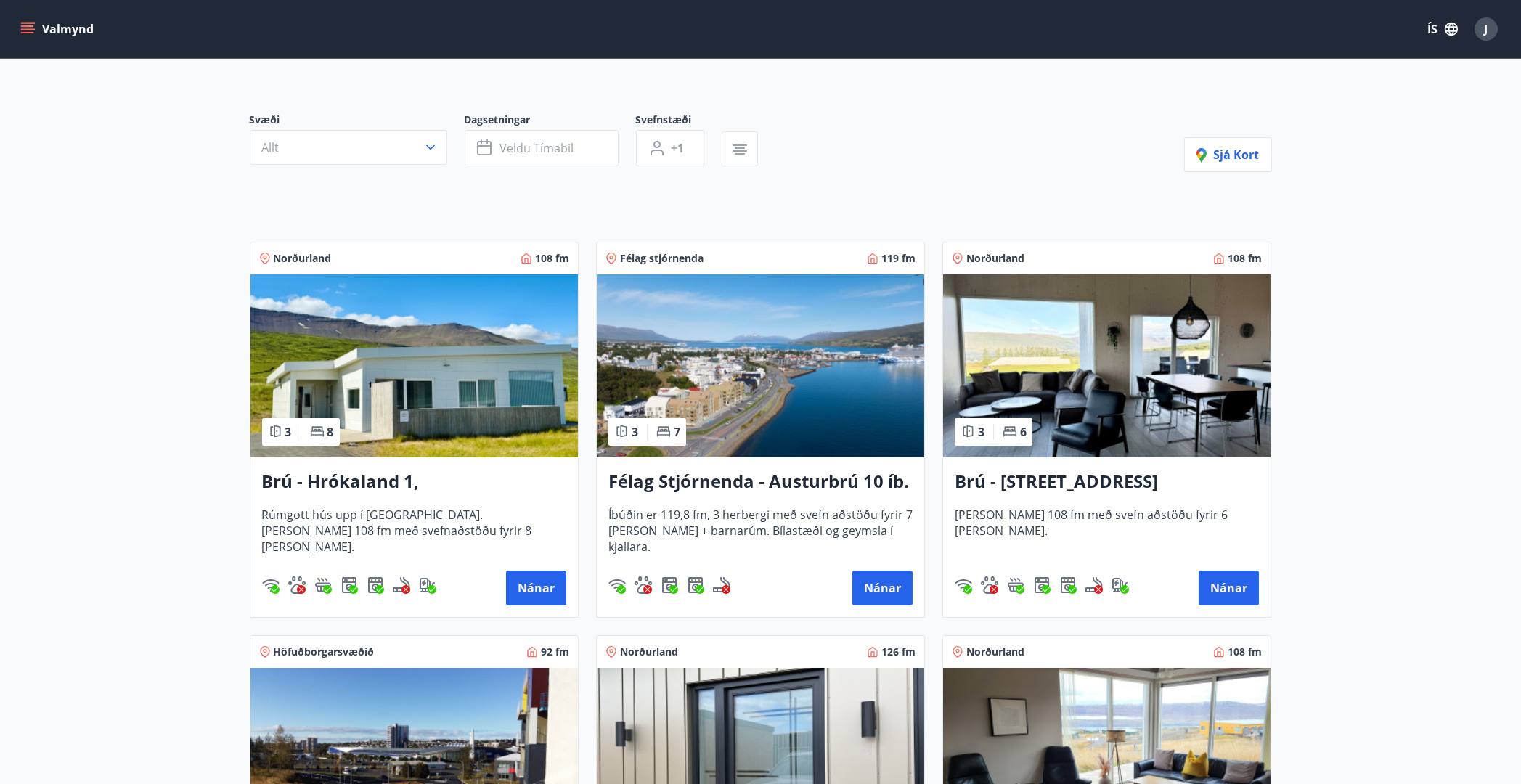
scroll to position [263, 0]
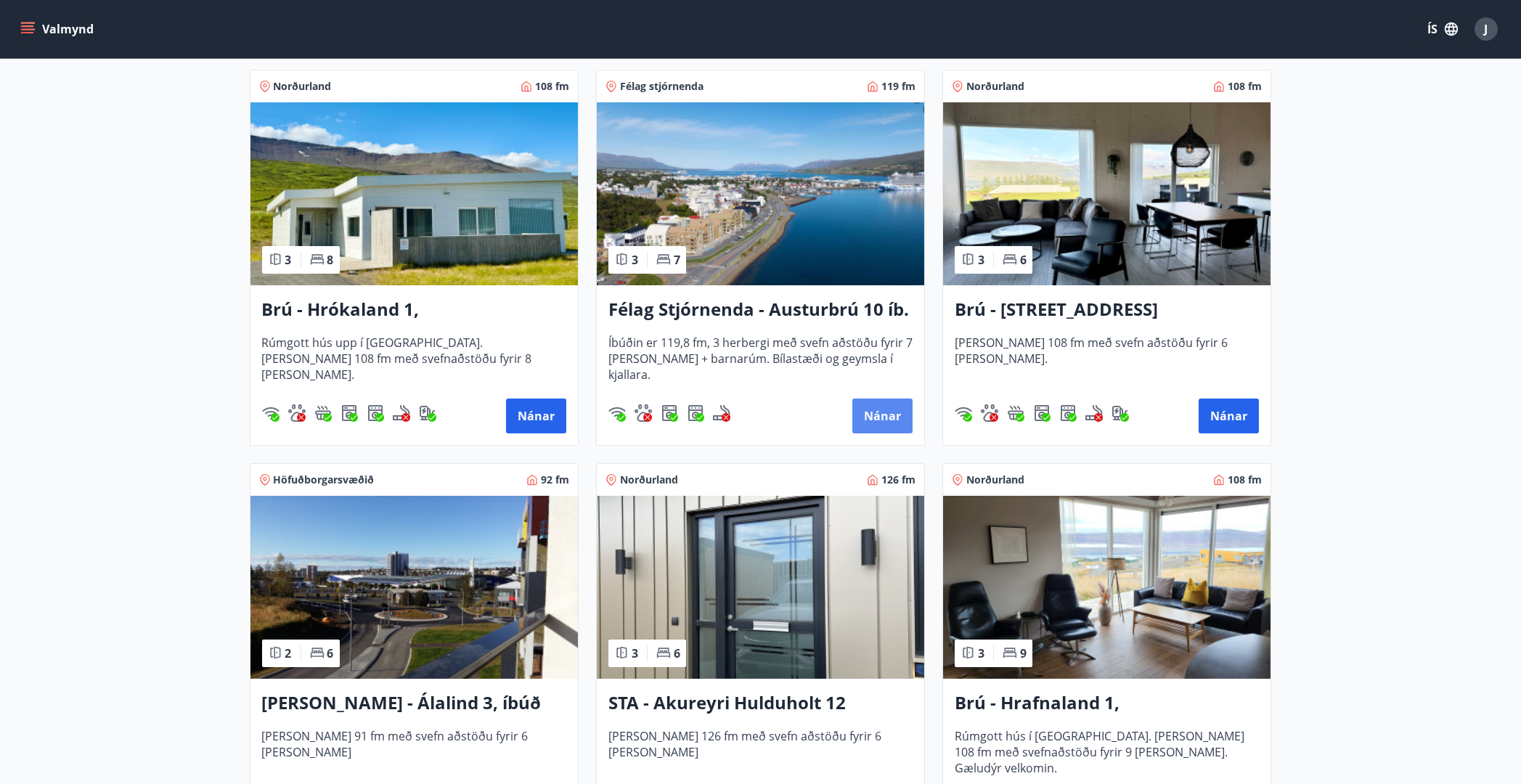
click at [872, 418] on button "Nánar" at bounding box center [883, 416] width 61 height 35
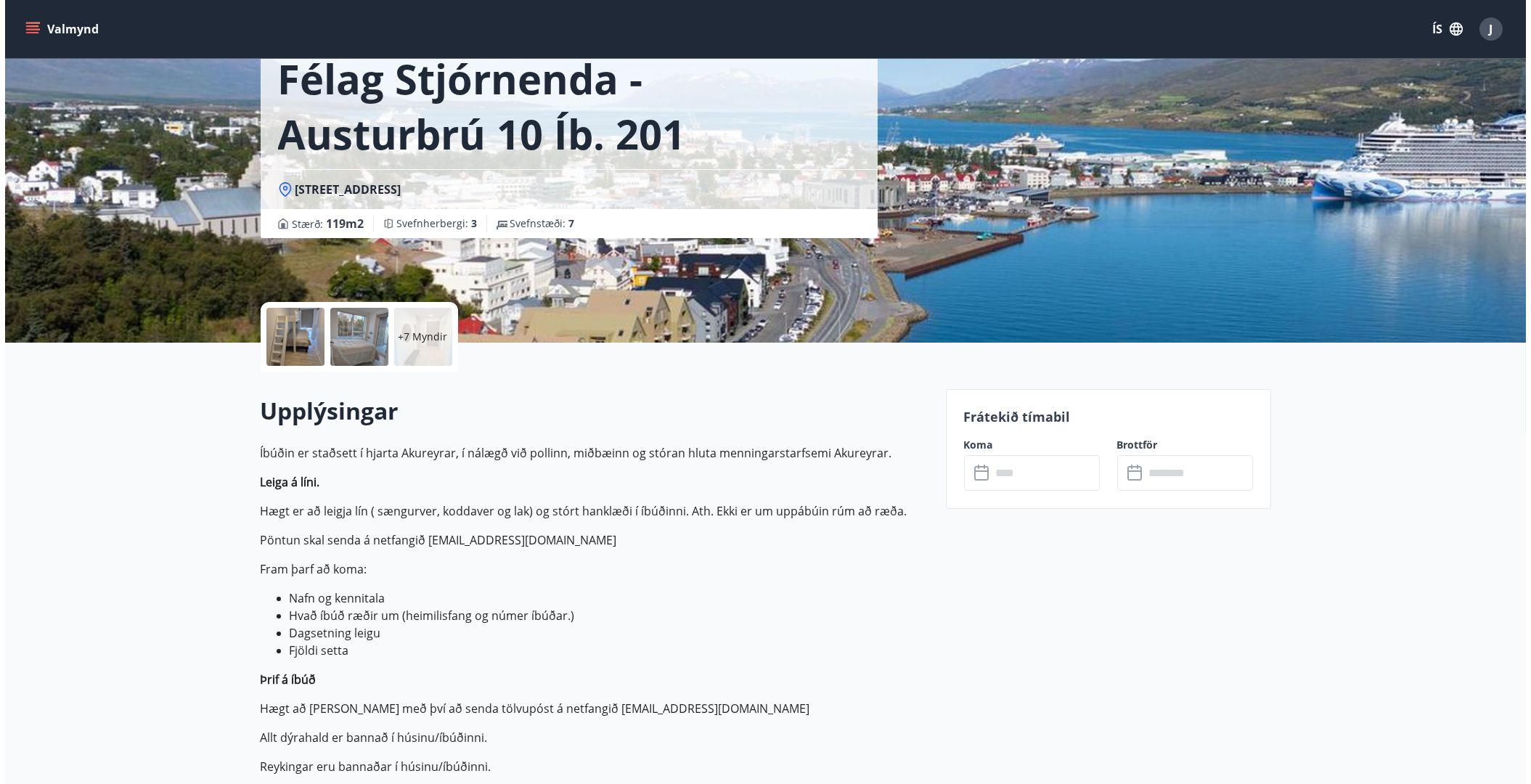
scroll to position [197, 0]
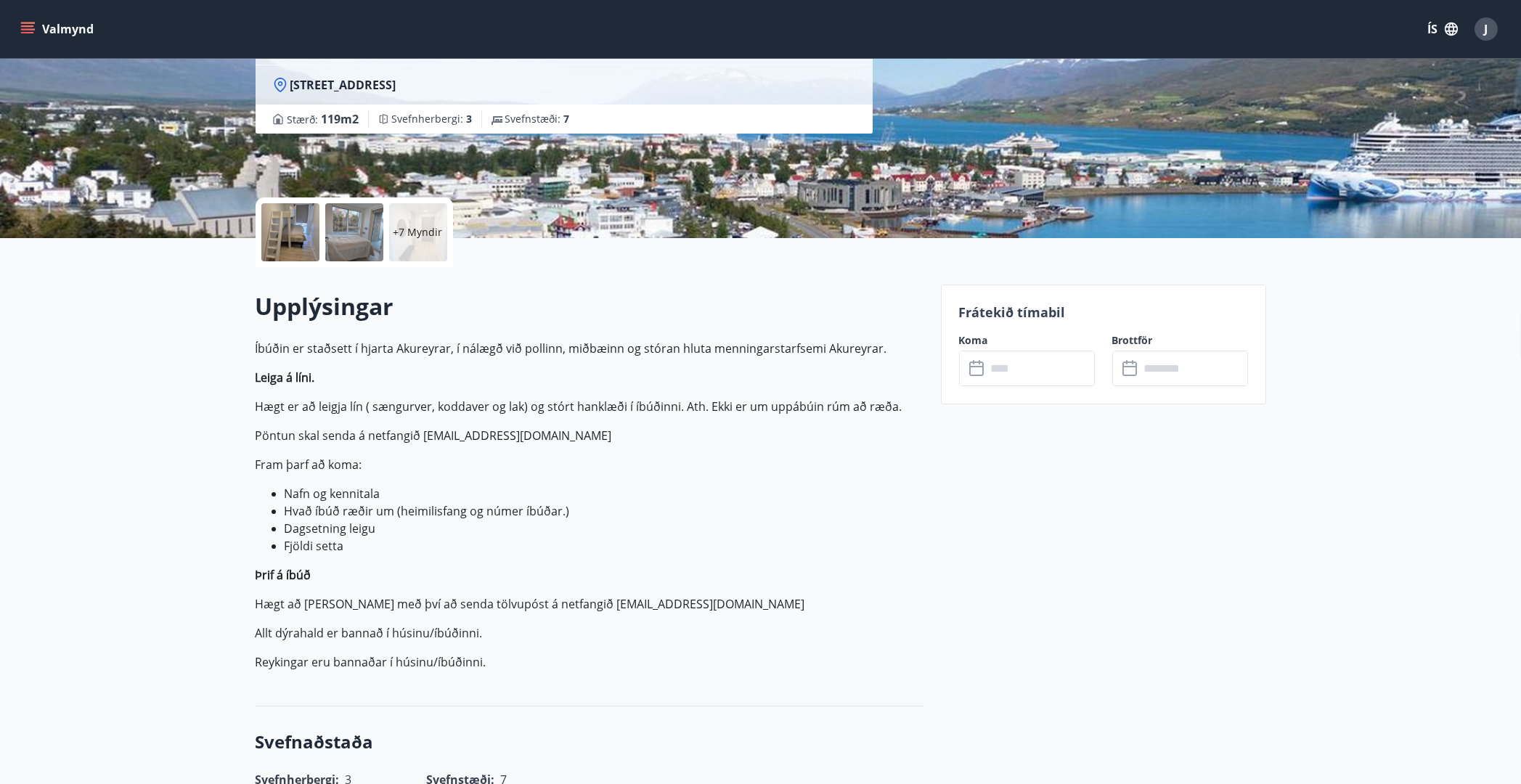
click at [1046, 360] on input "text" at bounding box center [1041, 368] width 109 height 35
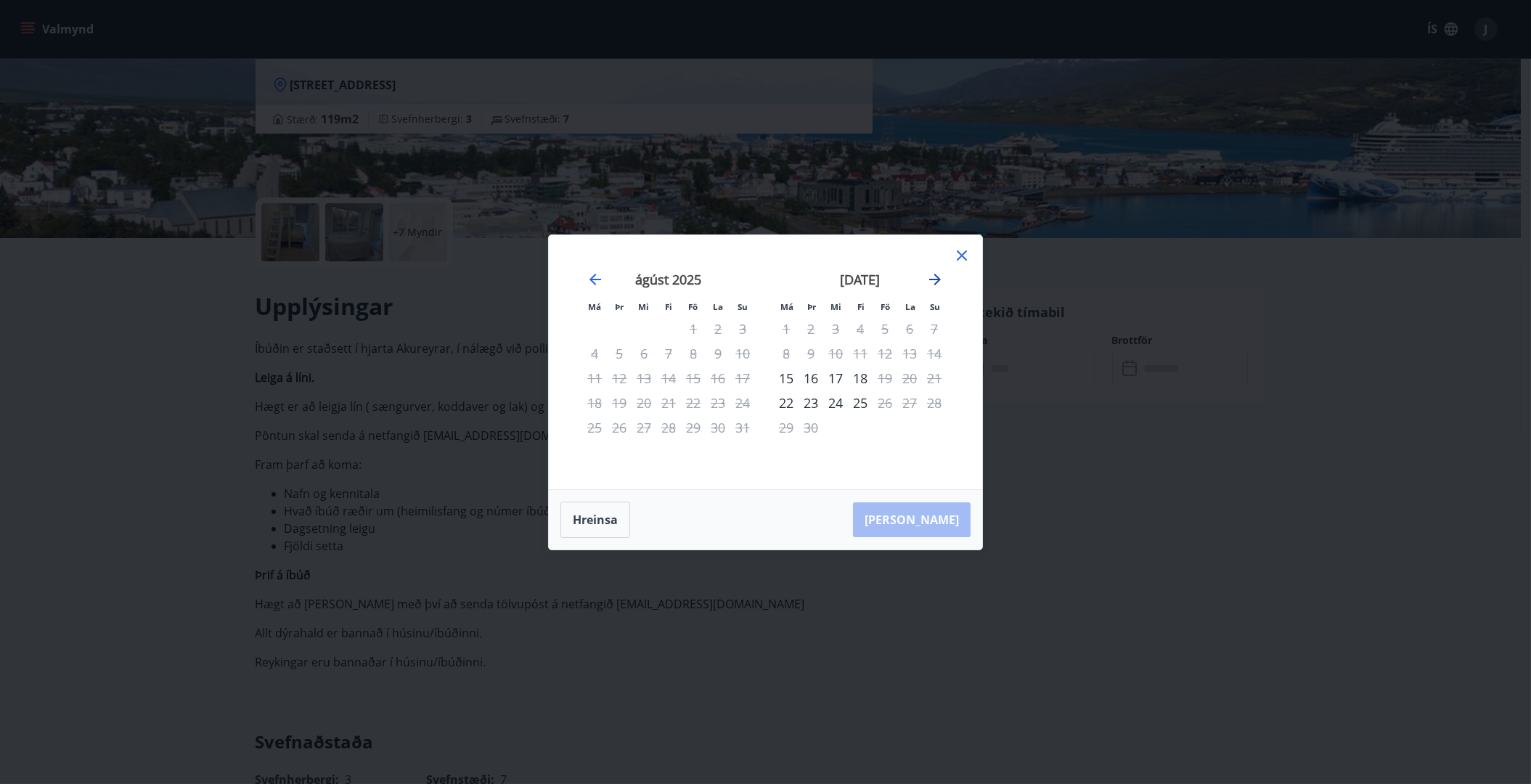
click at [935, 279] on icon "Move forward to switch to the next month." at bounding box center [935, 279] width 12 height 12
